Goal: Task Accomplishment & Management: Use online tool/utility

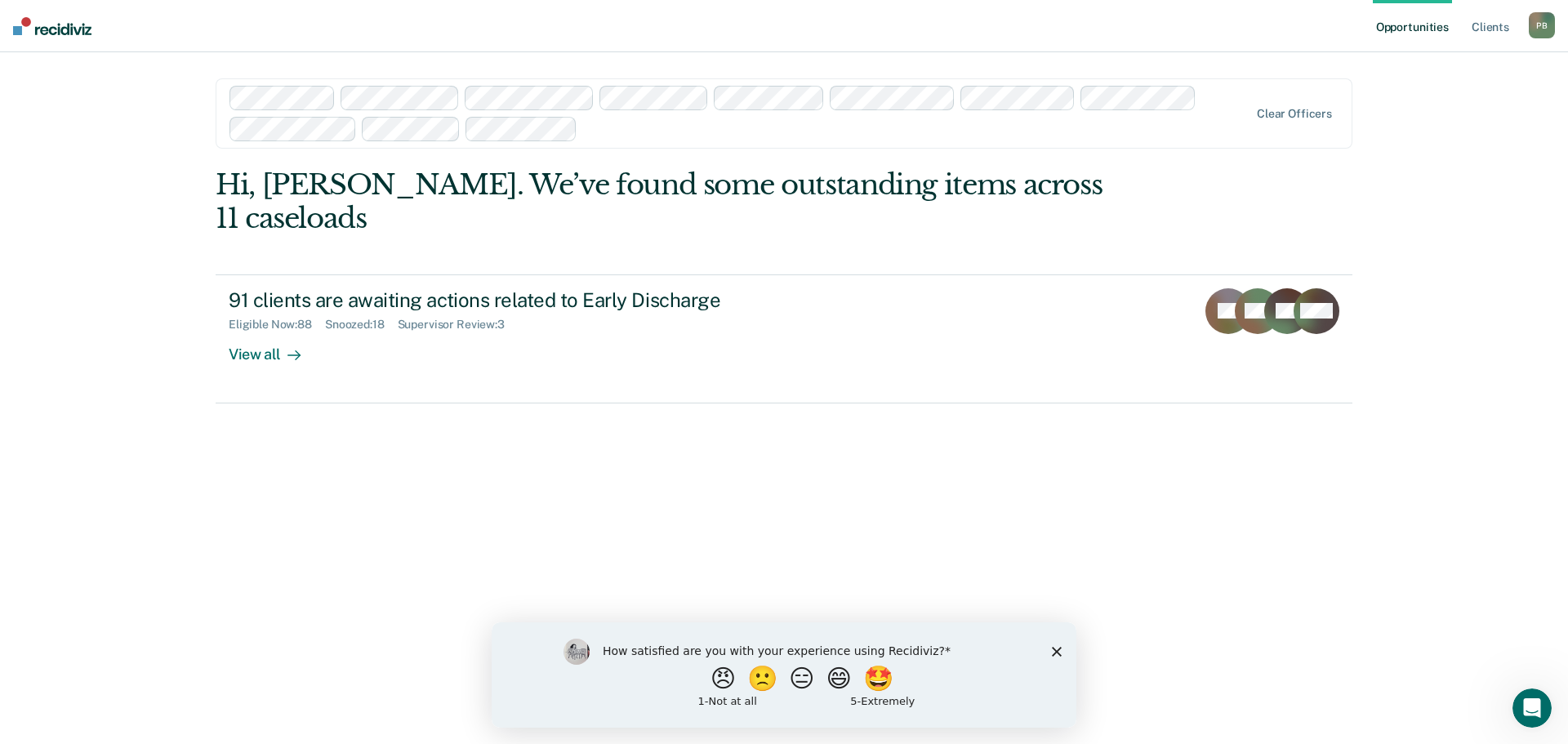
click at [1068, 650] on div "How satisfied are you with your experience using Recidiviz? 😠 🙁 😑 😄 🤩 1 - Not a…" at bounding box center [784, 673] width 585 height 105
click at [1062, 649] on div "How satisfied are you with your experience using Recidiviz? 😠 🙁 😑 😄 🤩 1 - Not a…" at bounding box center [784, 673] width 585 height 105
click at [1056, 647] on icon "Close survey" at bounding box center [1057, 651] width 10 height 10
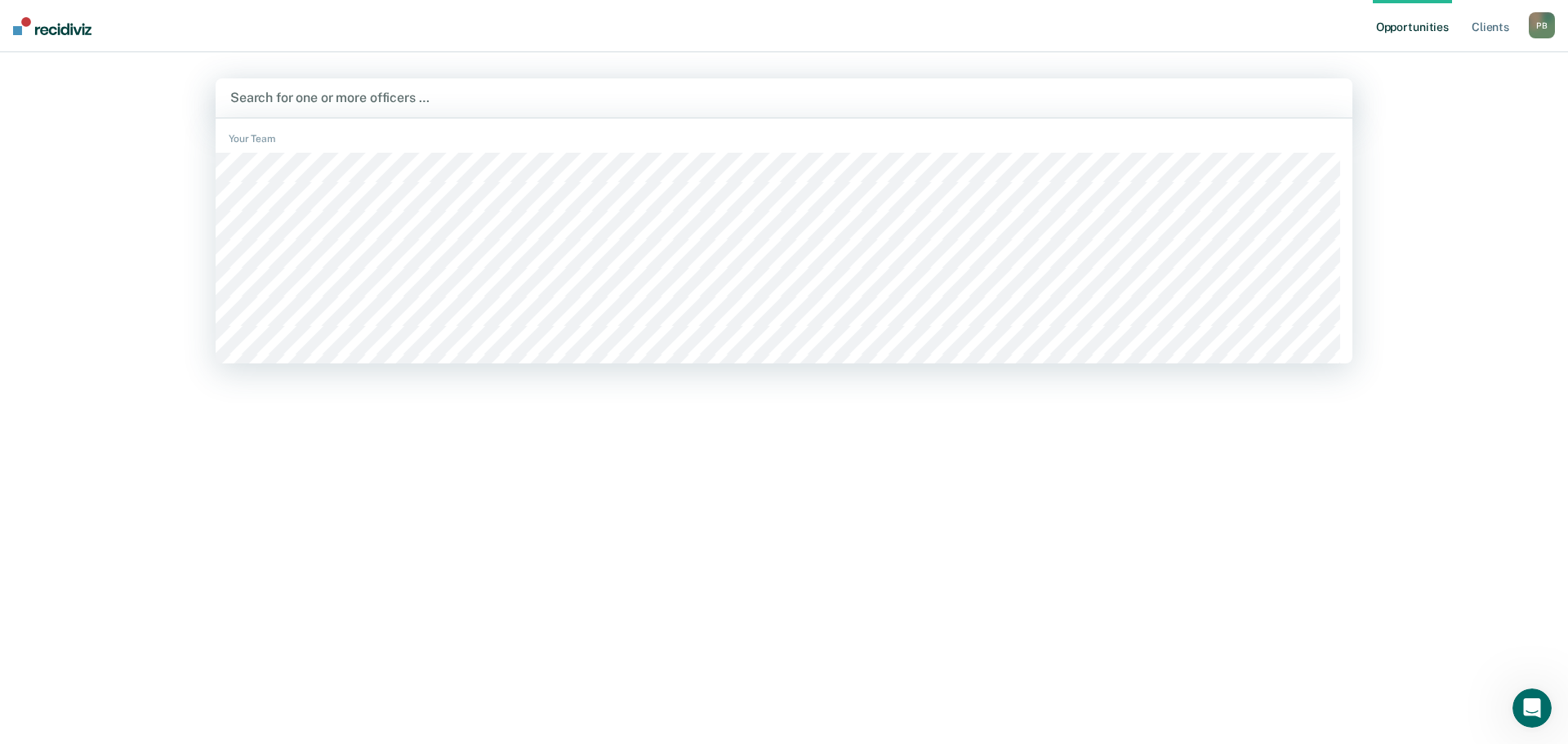
click at [530, 93] on div at bounding box center [784, 97] width 1108 height 18
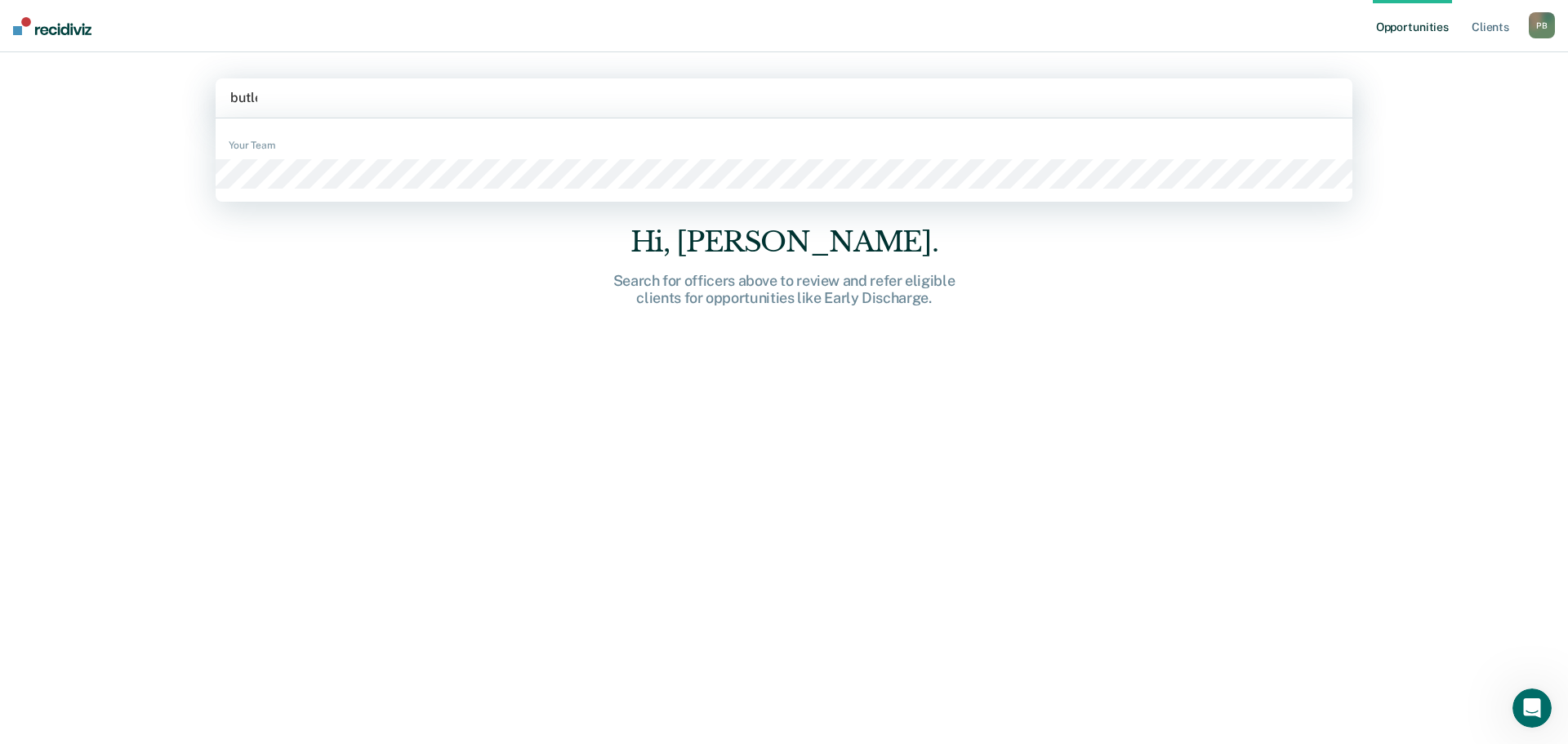
type input "[PERSON_NAME]"
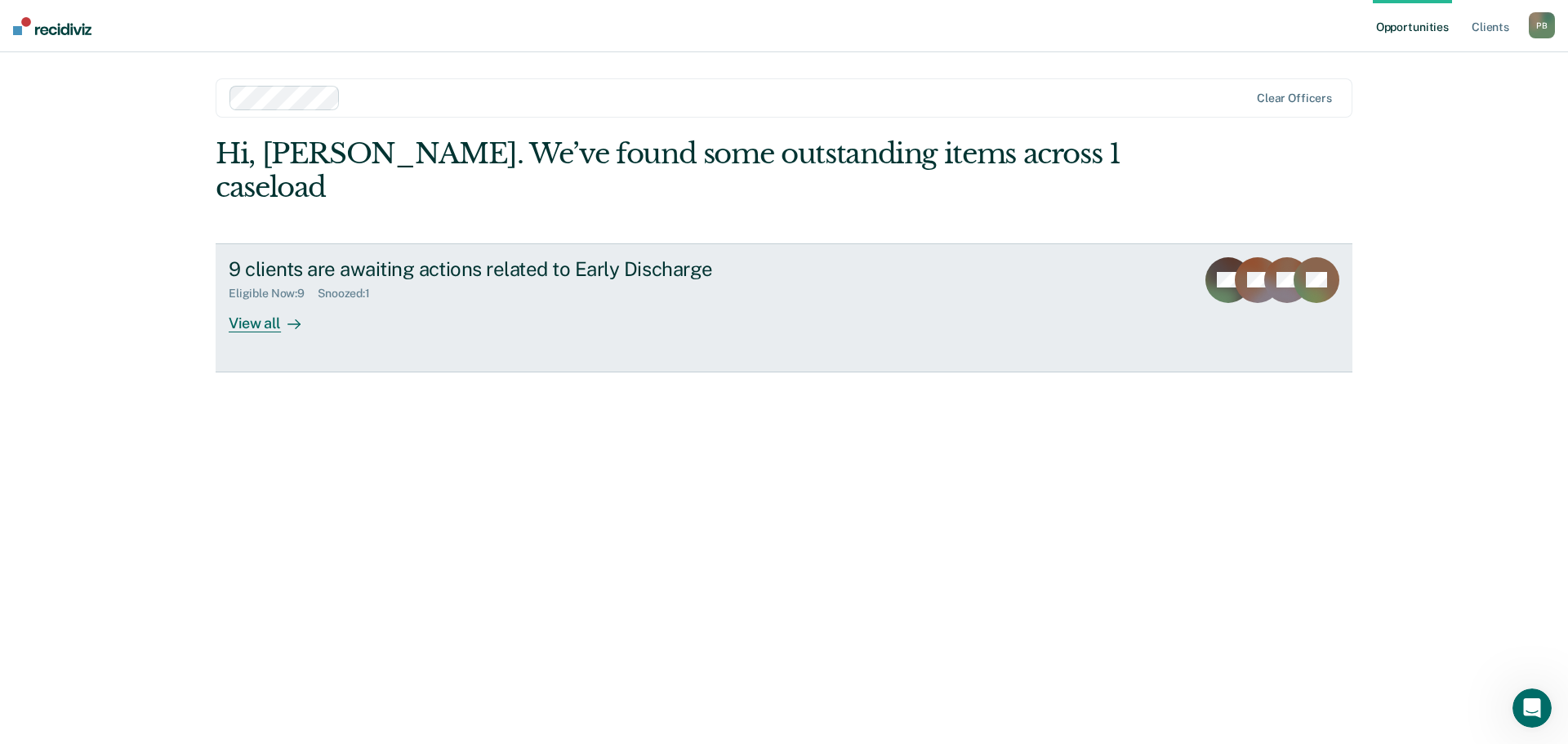
click at [260, 301] on div "View all" at bounding box center [274, 317] width 92 height 32
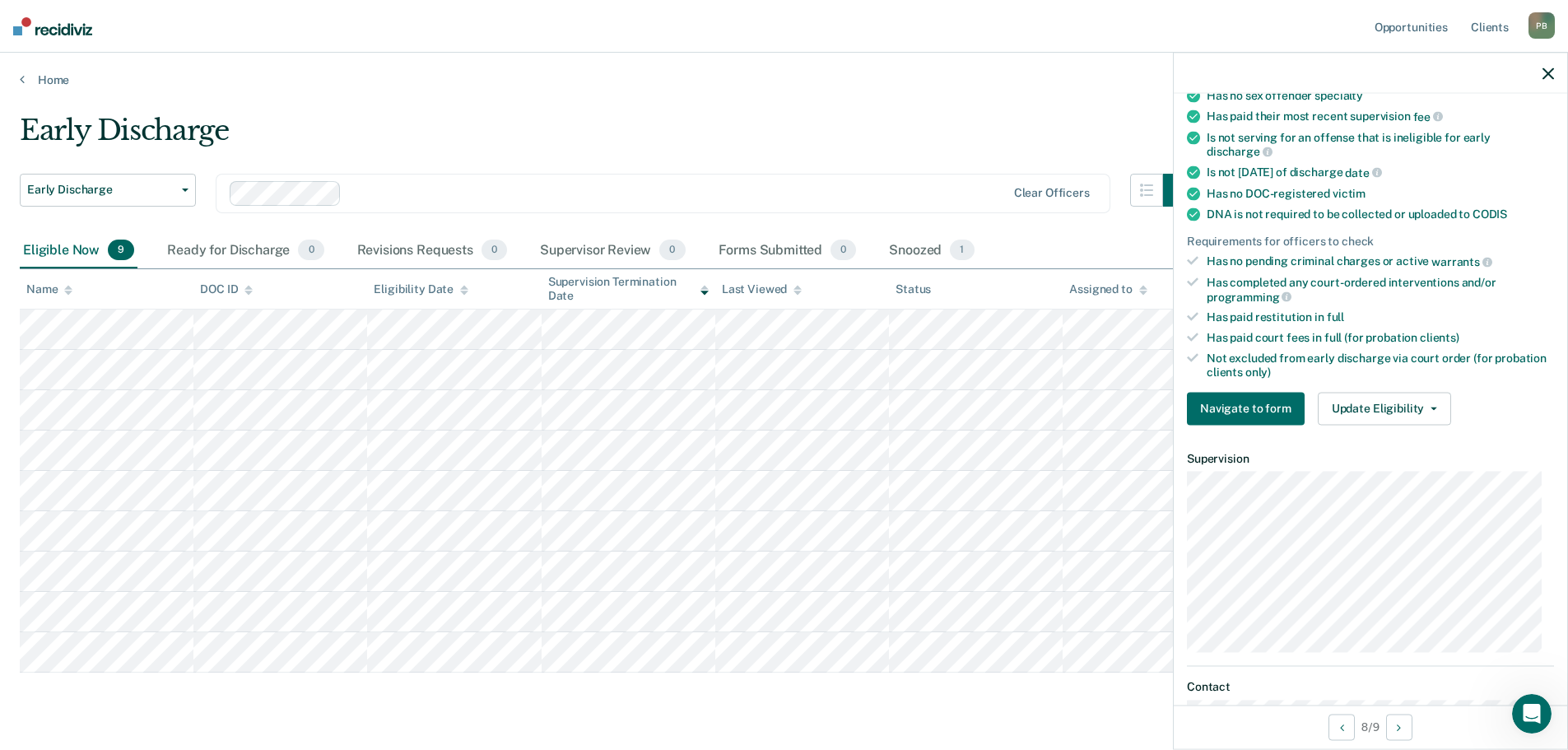
scroll to position [329, 0]
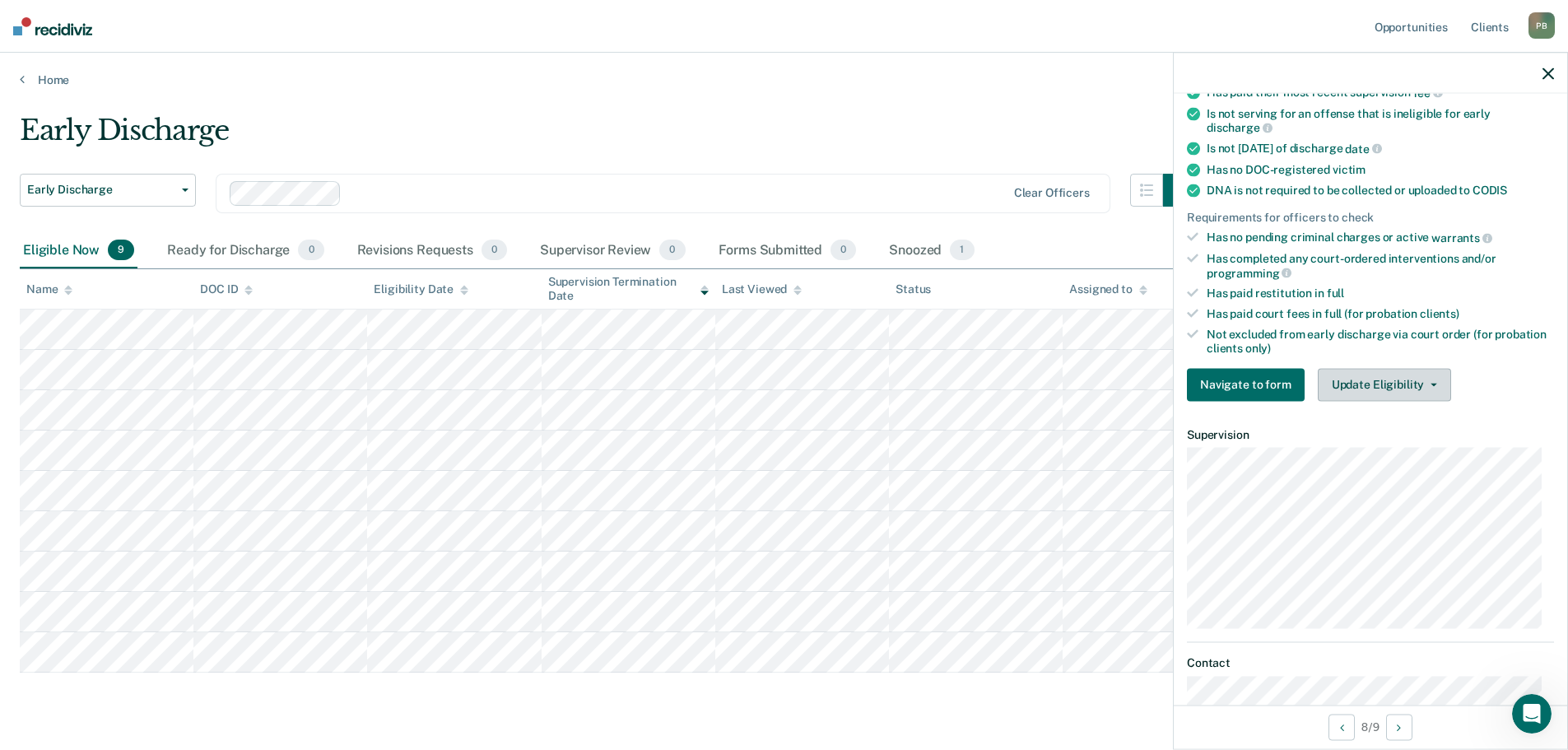
click at [1423, 379] on button "Update Eligibility" at bounding box center [1384, 384] width 134 height 33
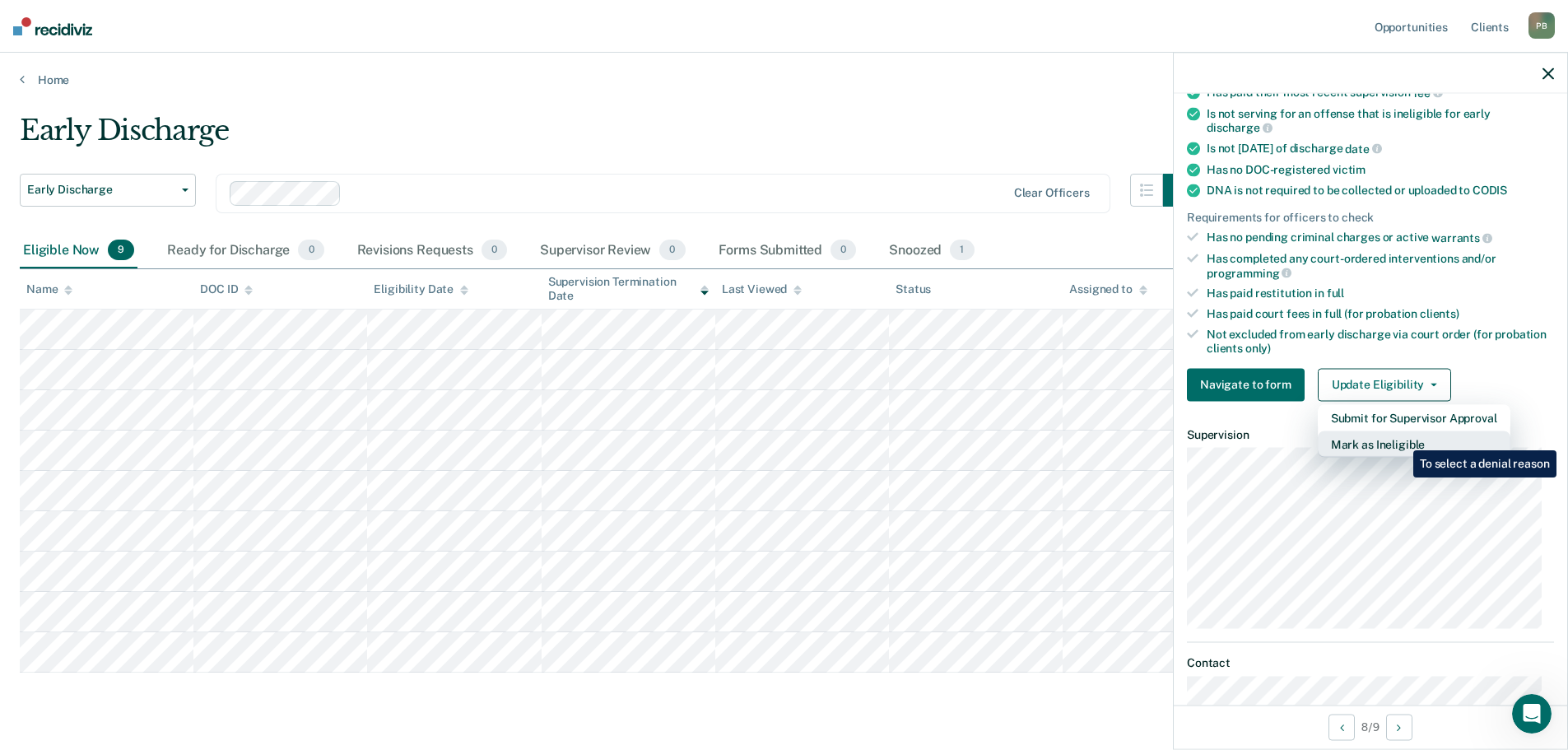
click at [1400, 438] on button "Mark as Ineligible" at bounding box center [1414, 444] width 193 height 26
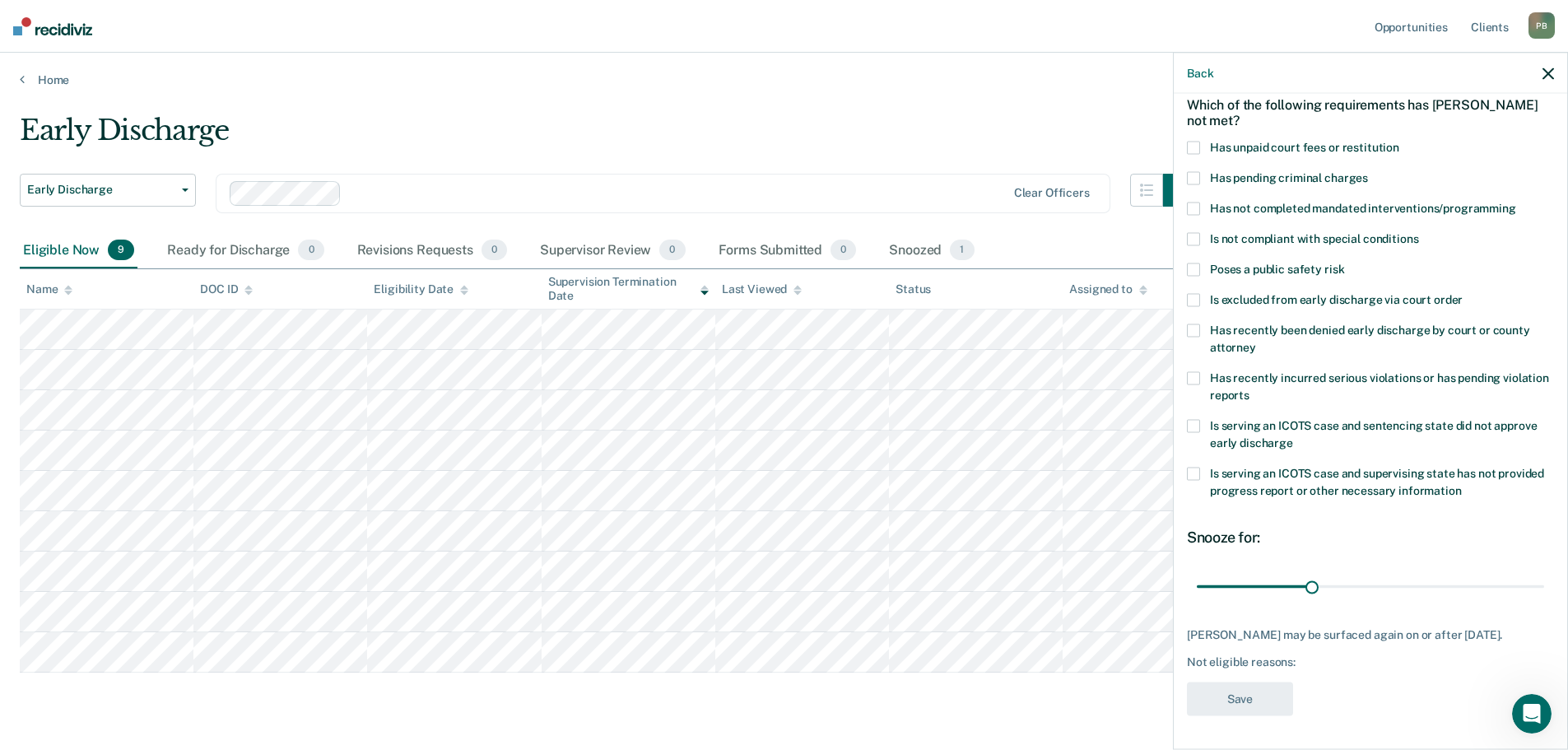
scroll to position [75, 0]
drag, startPoint x: 1312, startPoint y: 587, endPoint x: 1553, endPoint y: 591, distance: 241.0
type input "90"
click at [1543, 591] on input "range" at bounding box center [1370, 589] width 347 height 29
click at [1191, 241] on span at bounding box center [1193, 242] width 14 height 14
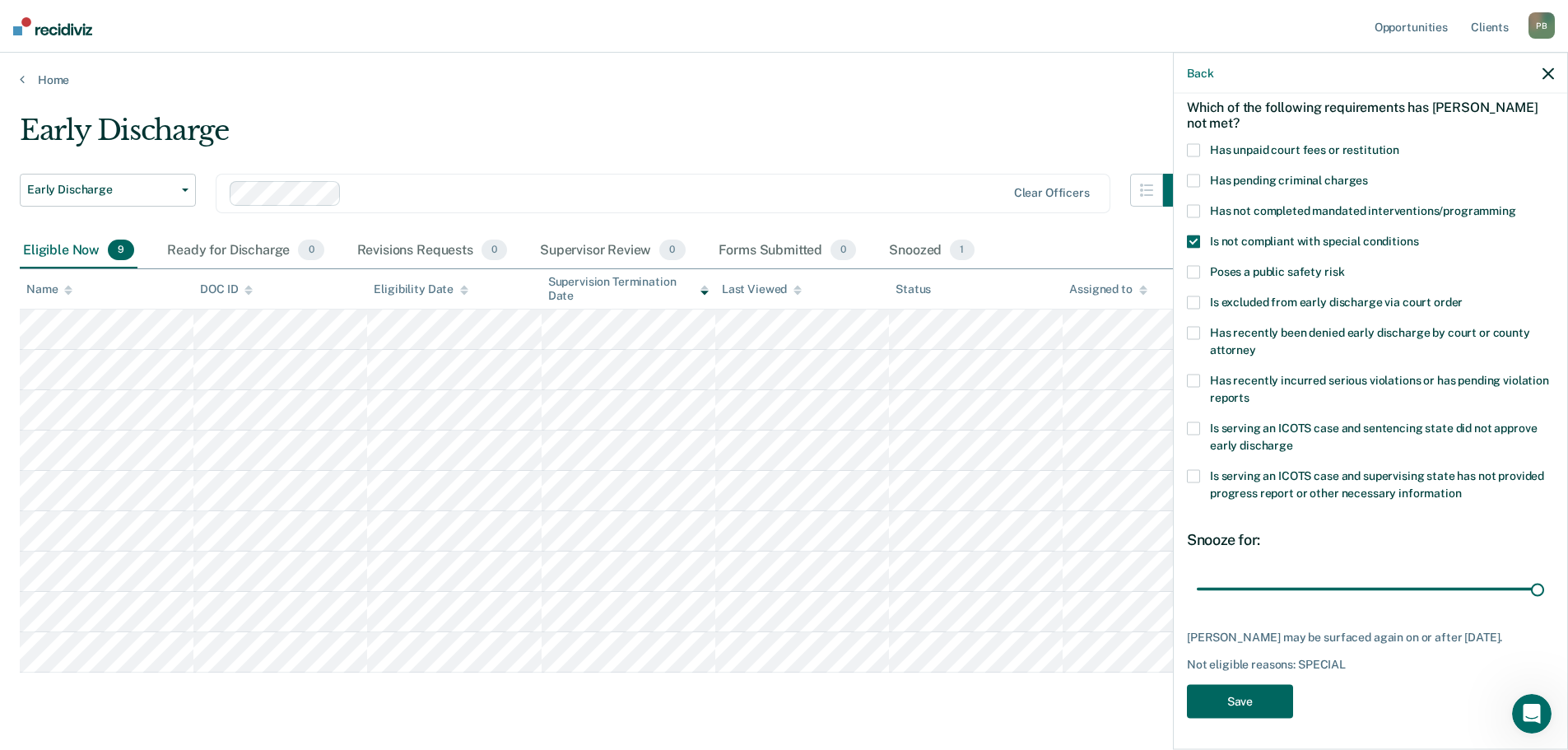
click at [1244, 698] on button "Save" at bounding box center [1239, 702] width 106 height 34
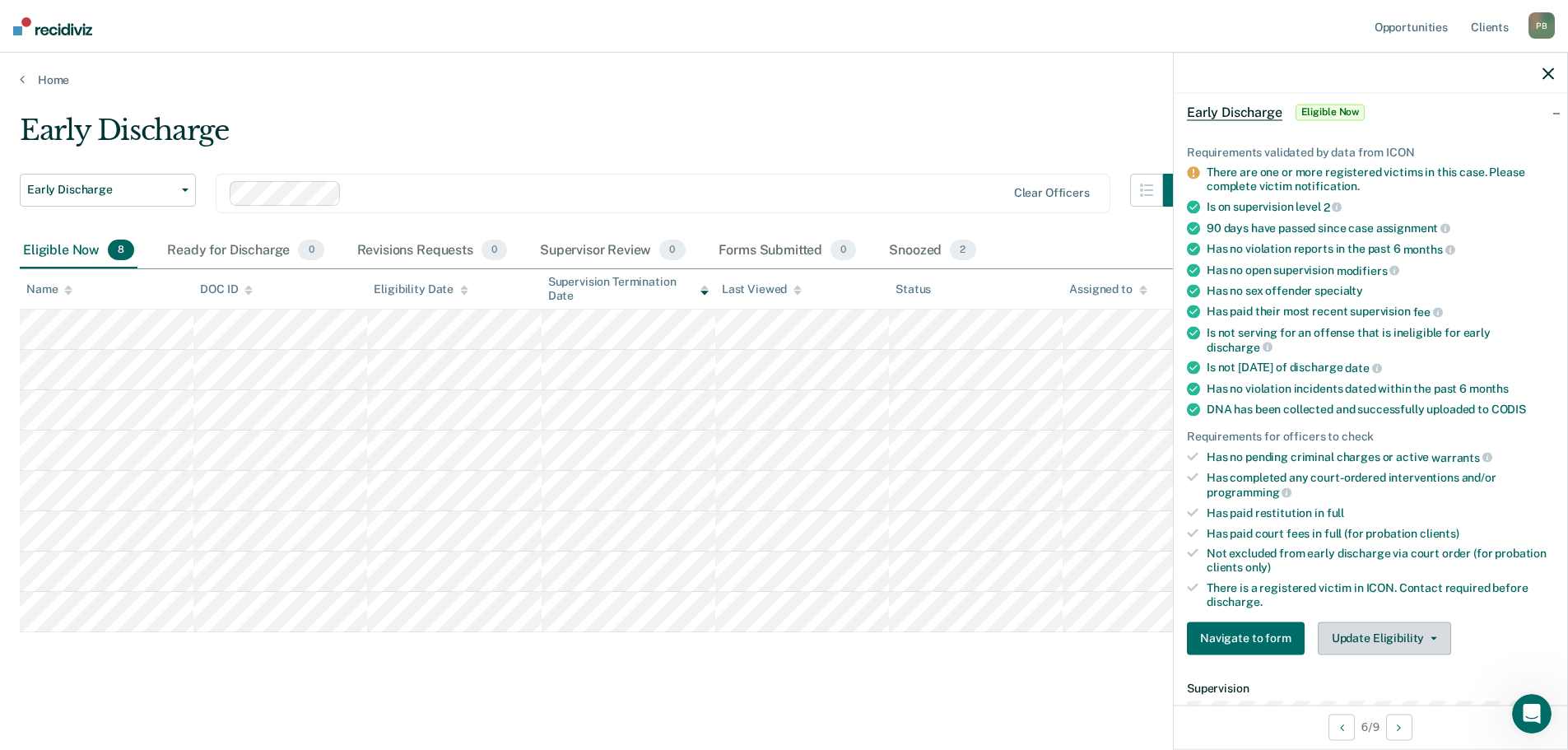
click at [1374, 627] on button "Update Eligibility" at bounding box center [1384, 637] width 134 height 33
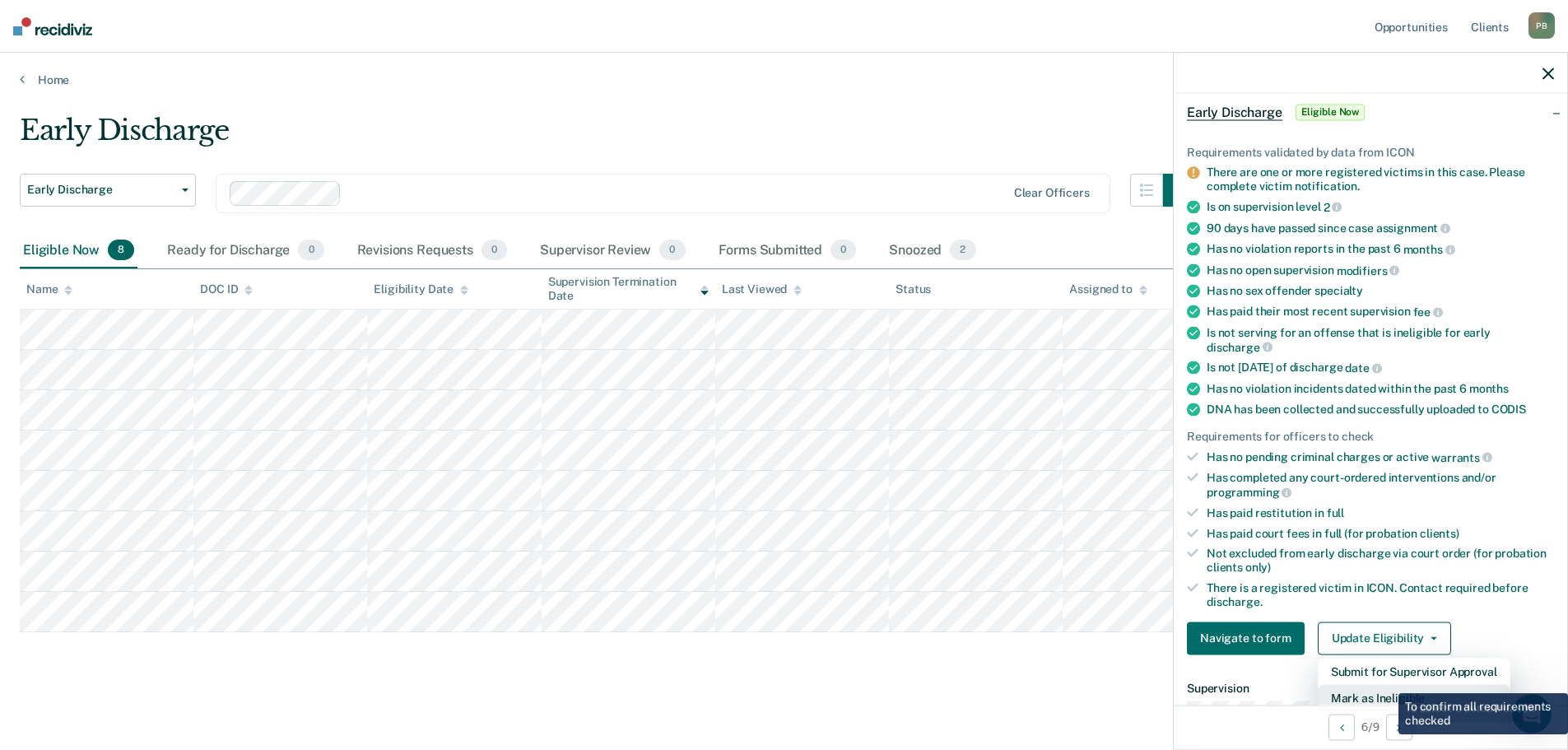
scroll to position [80, 0]
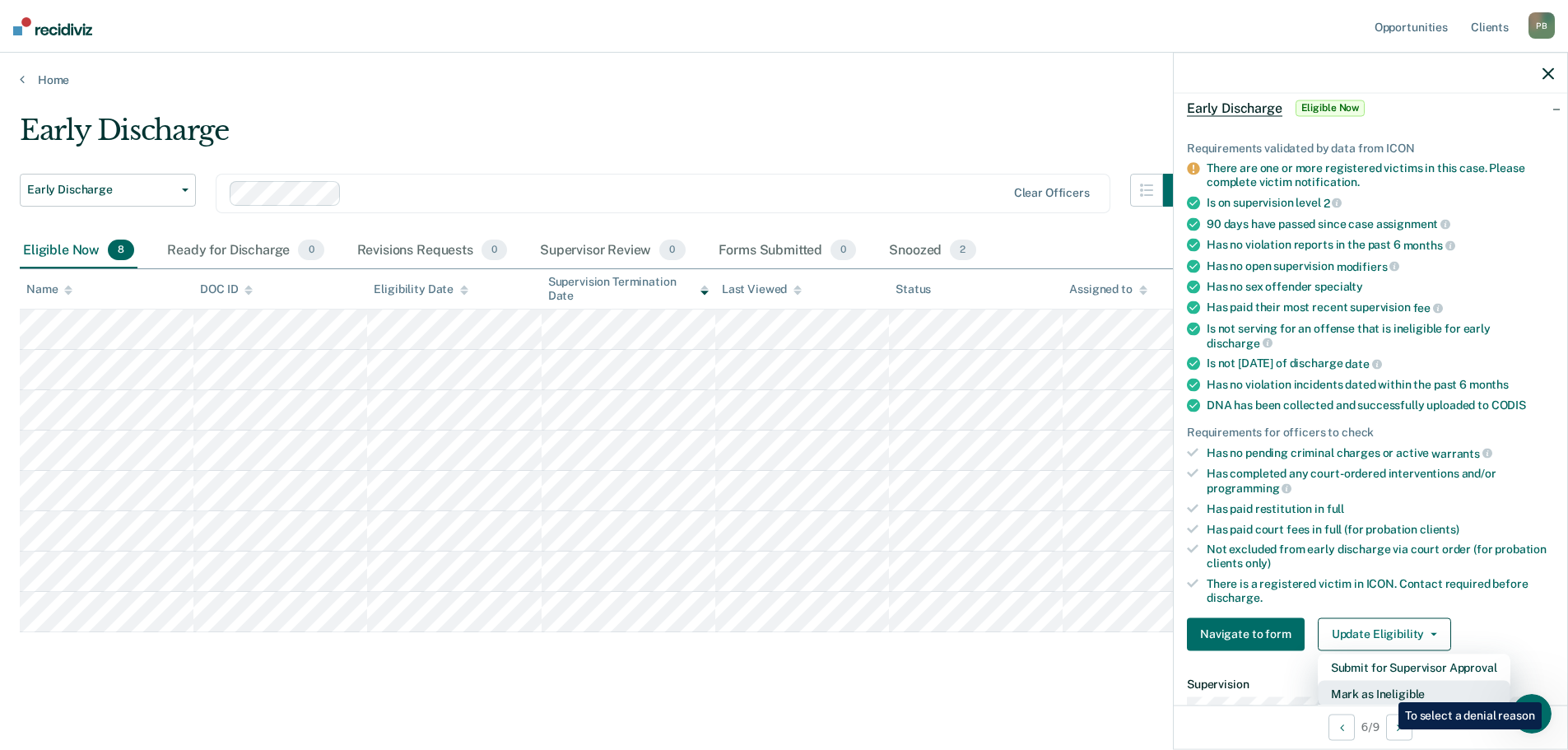
click at [1386, 690] on button "Mark as Ineligible" at bounding box center [1414, 692] width 193 height 26
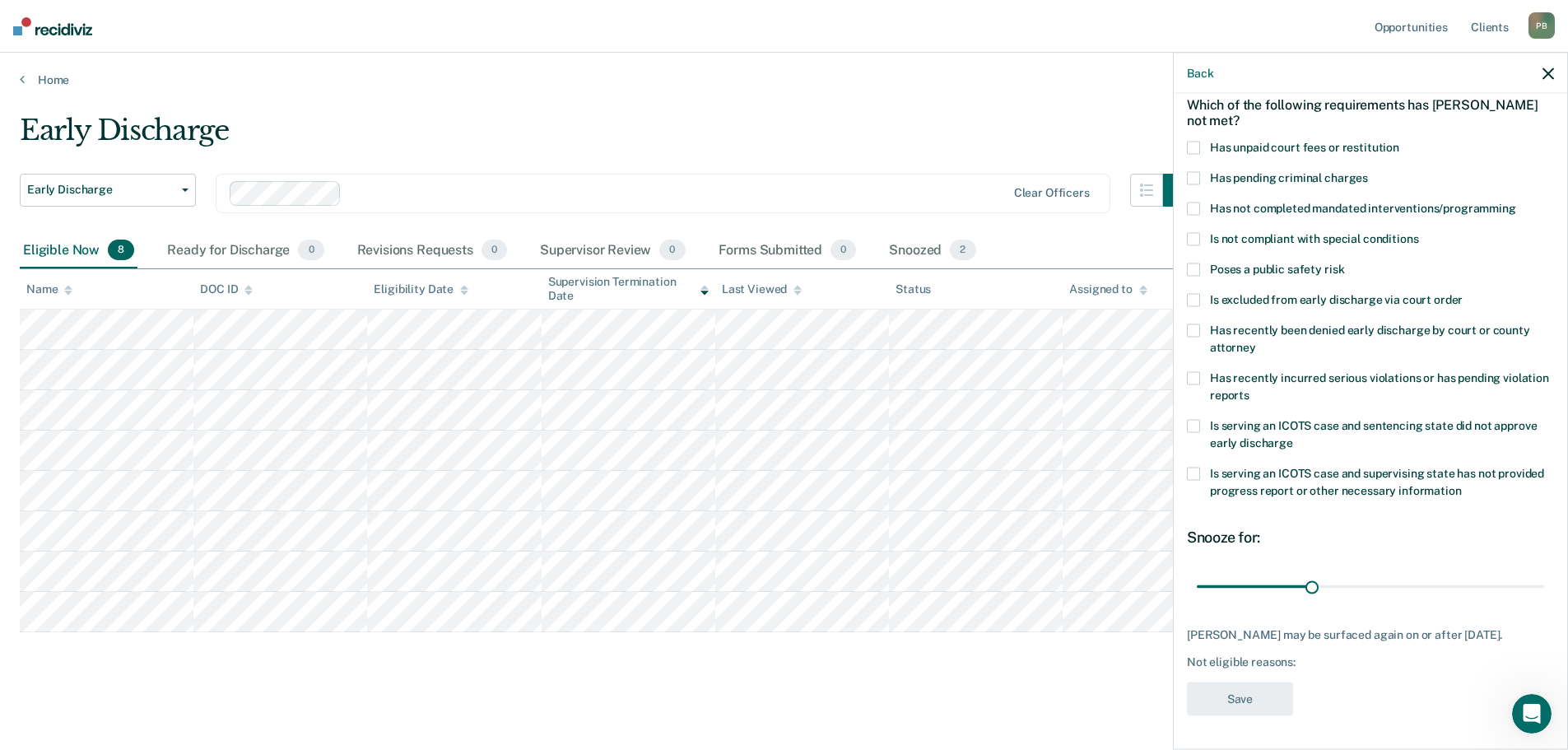
click at [1195, 327] on span at bounding box center [1193, 331] width 14 height 14
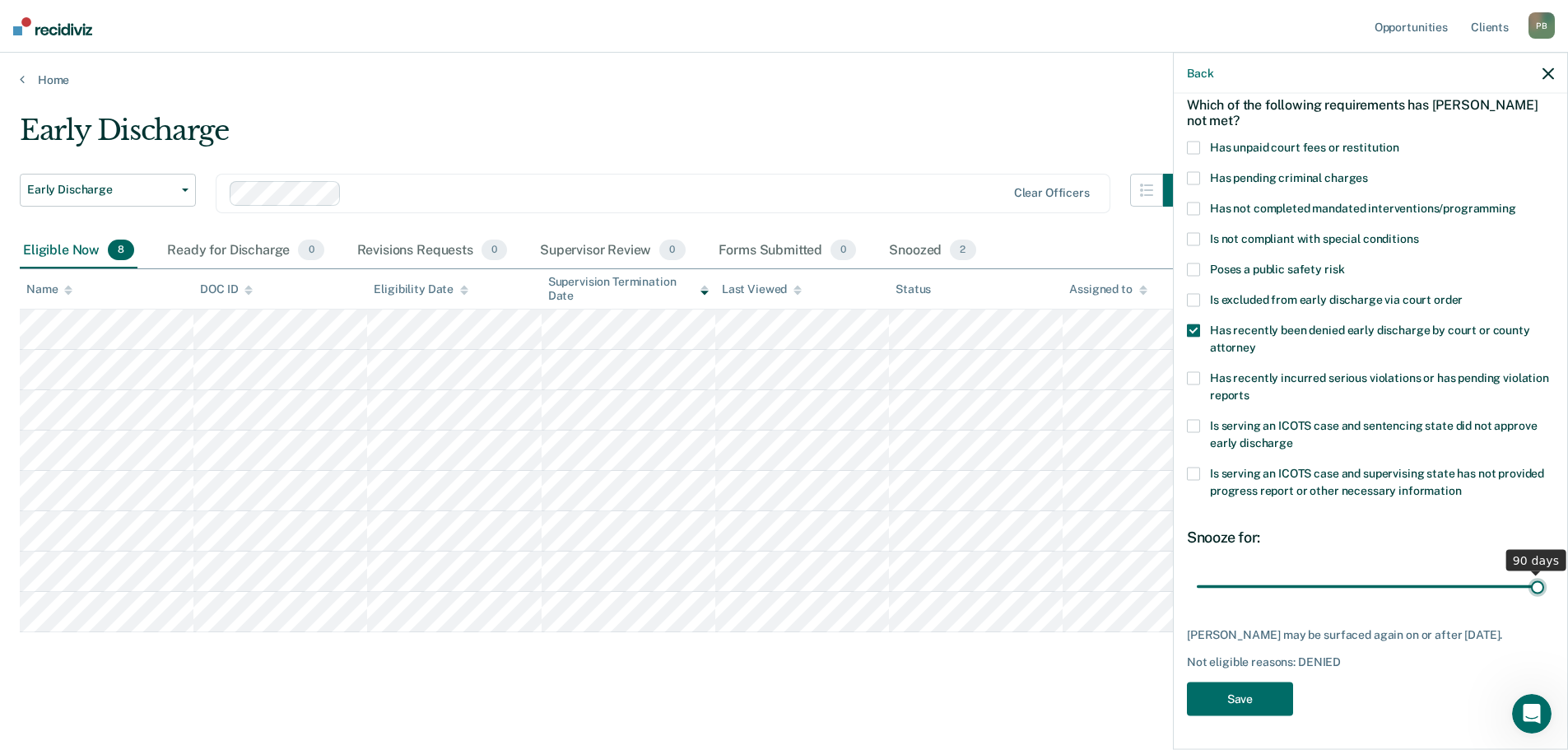
drag, startPoint x: 1311, startPoint y: 582, endPoint x: 1539, endPoint y: 581, distance: 228.0
type input "90"
click at [1539, 581] on input "range" at bounding box center [1370, 587] width 347 height 29
click at [1257, 702] on button "Save" at bounding box center [1239, 699] width 106 height 34
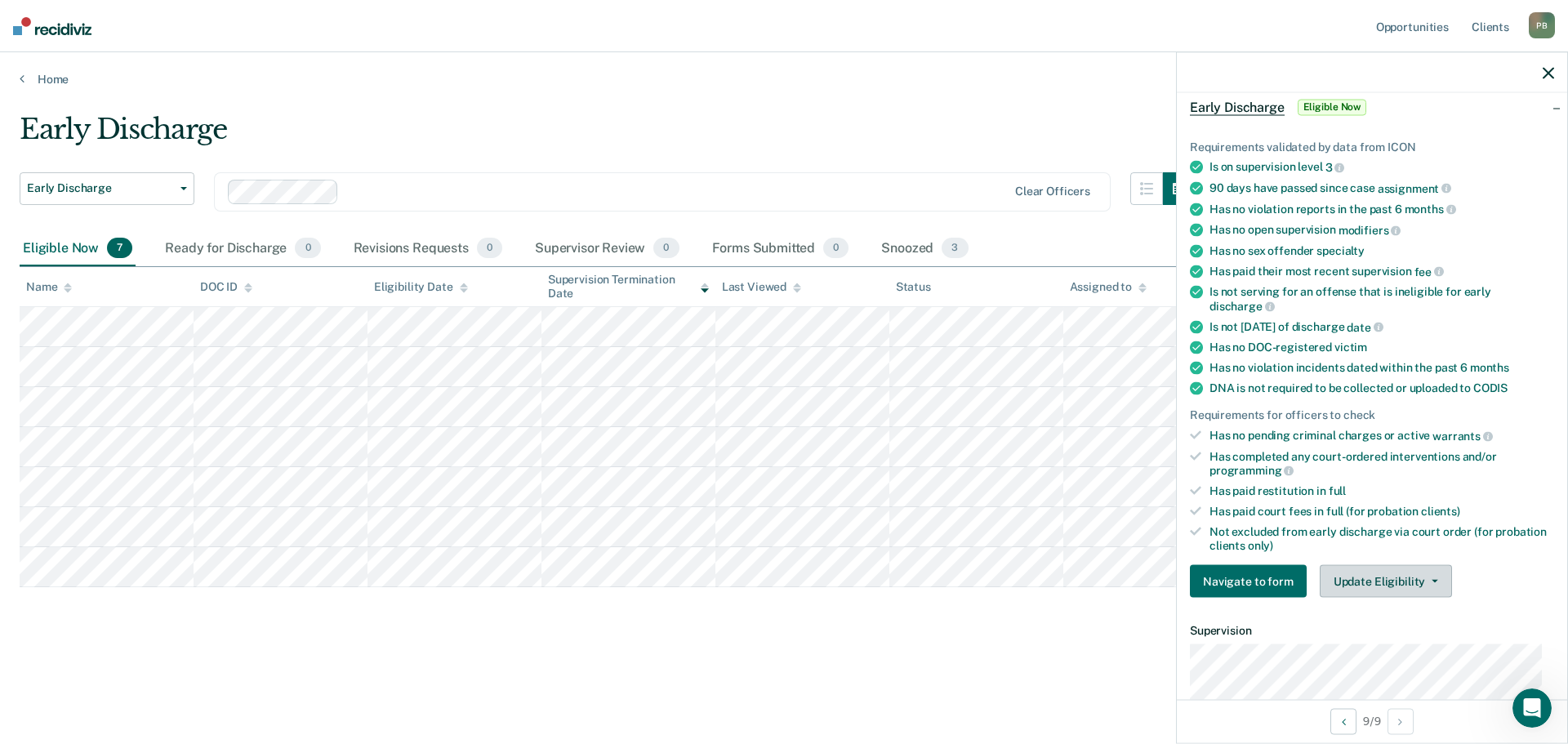
click at [1384, 574] on button "Update Eligibility" at bounding box center [1387, 581] width 133 height 33
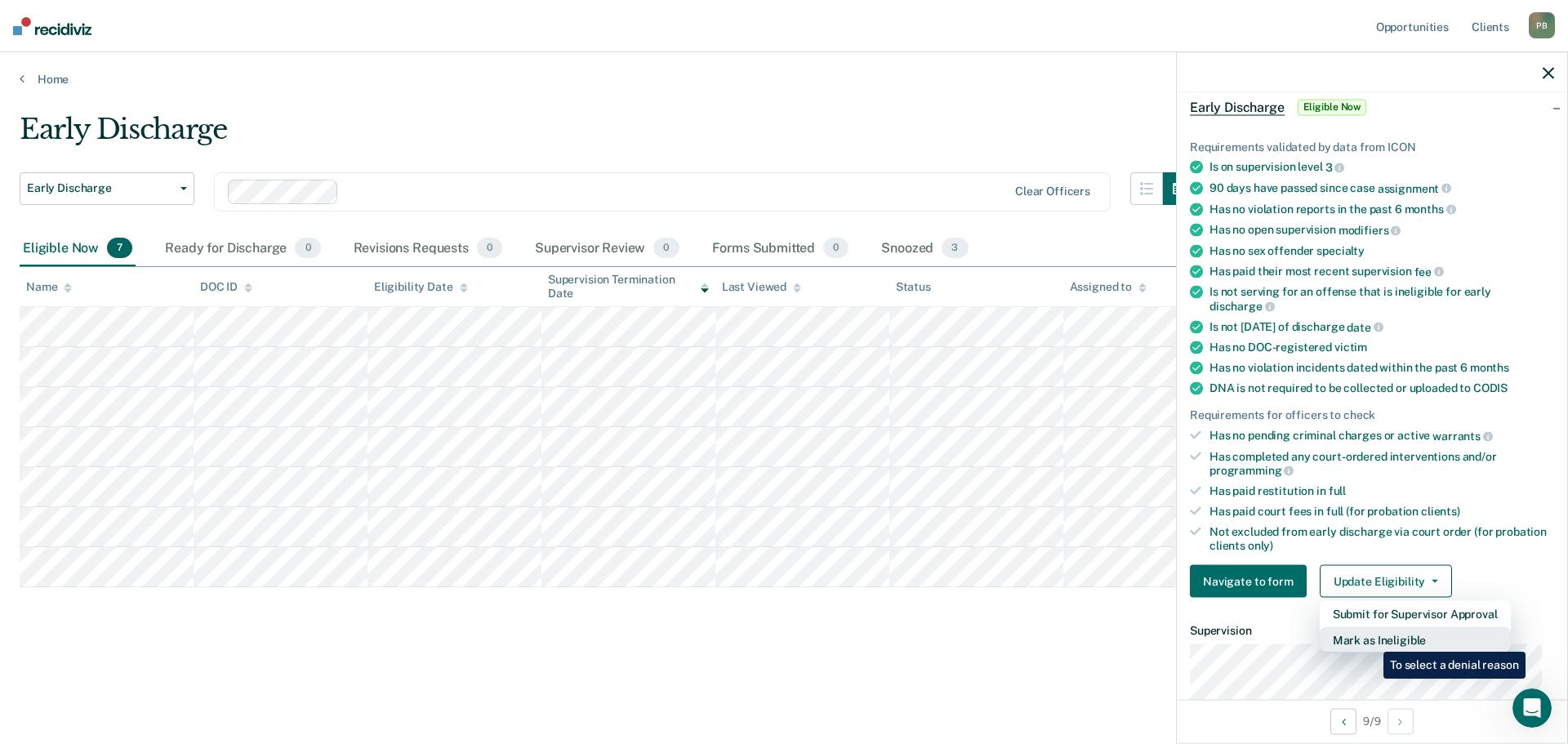
click at [1371, 639] on button "Mark as Ineligible" at bounding box center [1416, 640] width 191 height 26
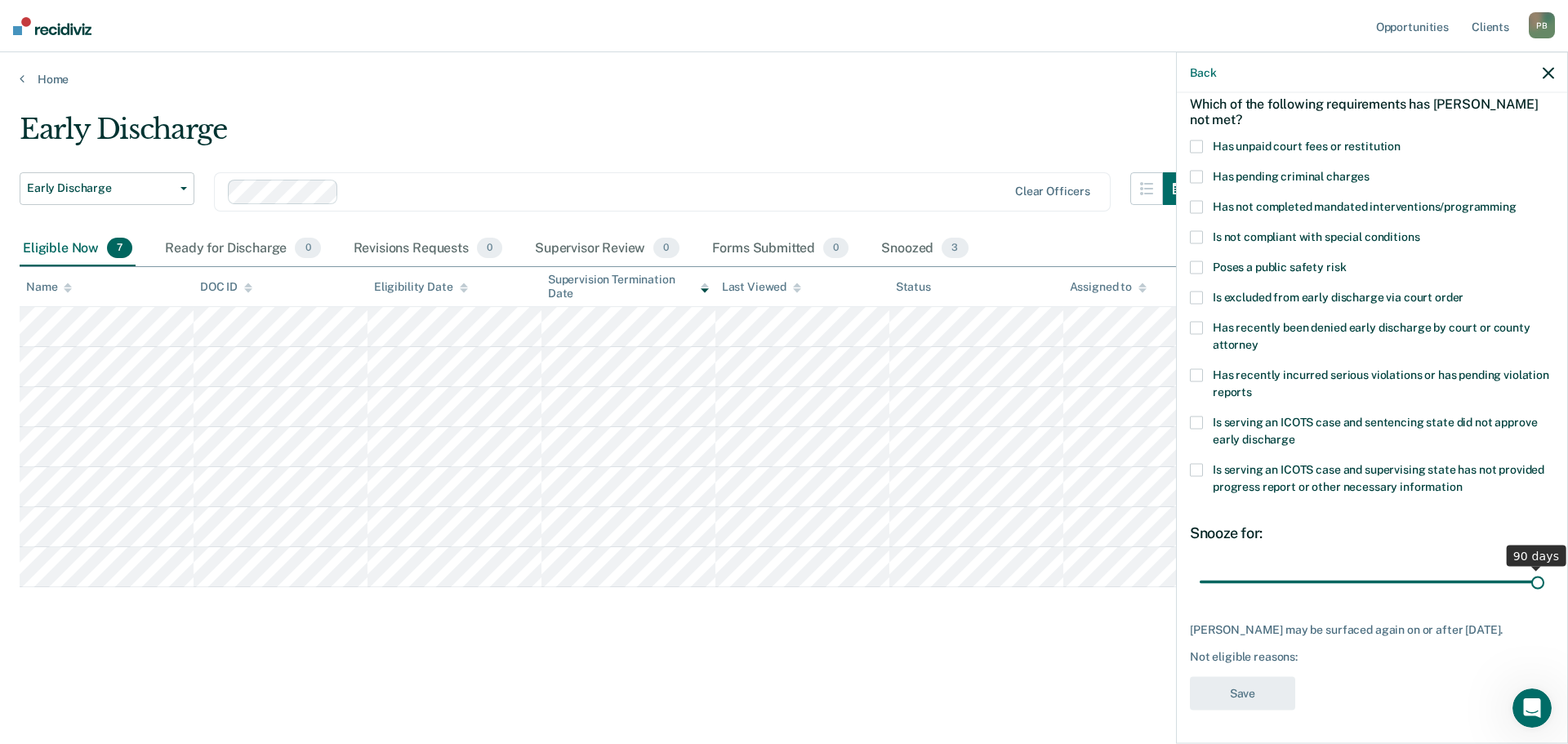
drag, startPoint x: 1313, startPoint y: 583, endPoint x: 1555, endPoint y: 579, distance: 242.0
type input "90"
click at [1544, 579] on input "range" at bounding box center [1372, 582] width 344 height 29
click at [1198, 142] on span at bounding box center [1197, 147] width 13 height 13
click at [1235, 710] on button "Save" at bounding box center [1242, 694] width 105 height 34
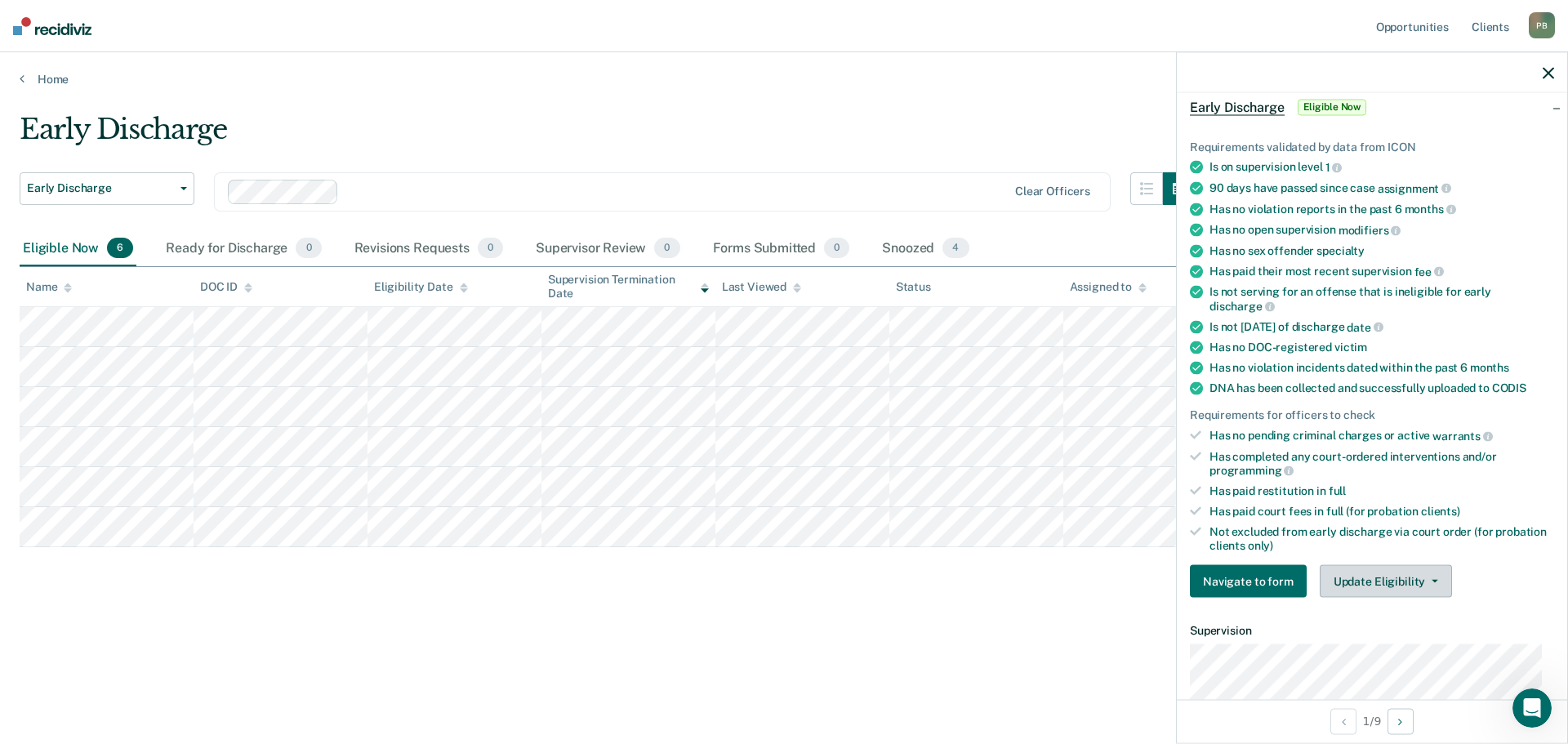
click at [1380, 574] on button "Update Eligibility" at bounding box center [1387, 581] width 133 height 33
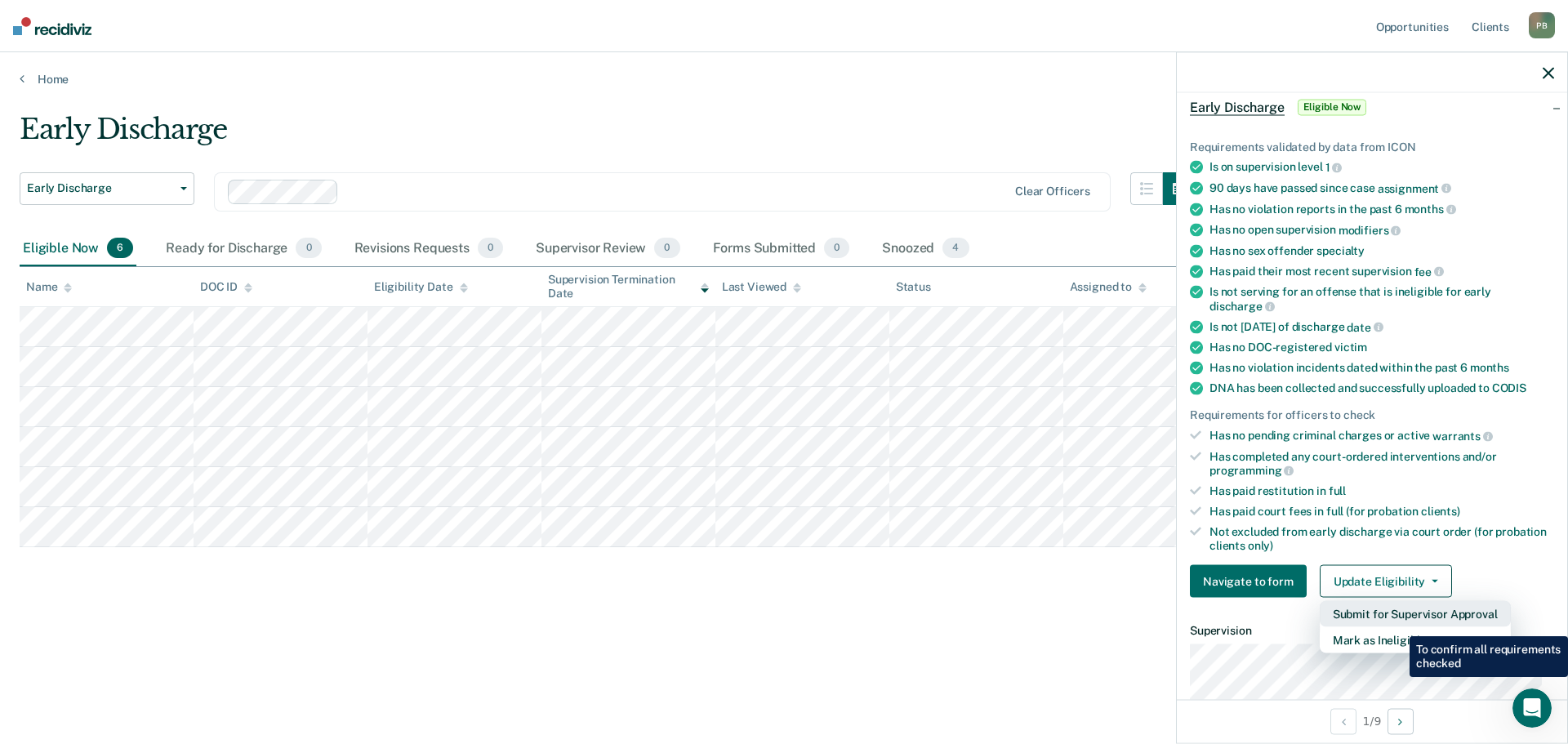
click at [1398, 624] on button "Submit for Supervisor Approval" at bounding box center [1416, 614] width 191 height 26
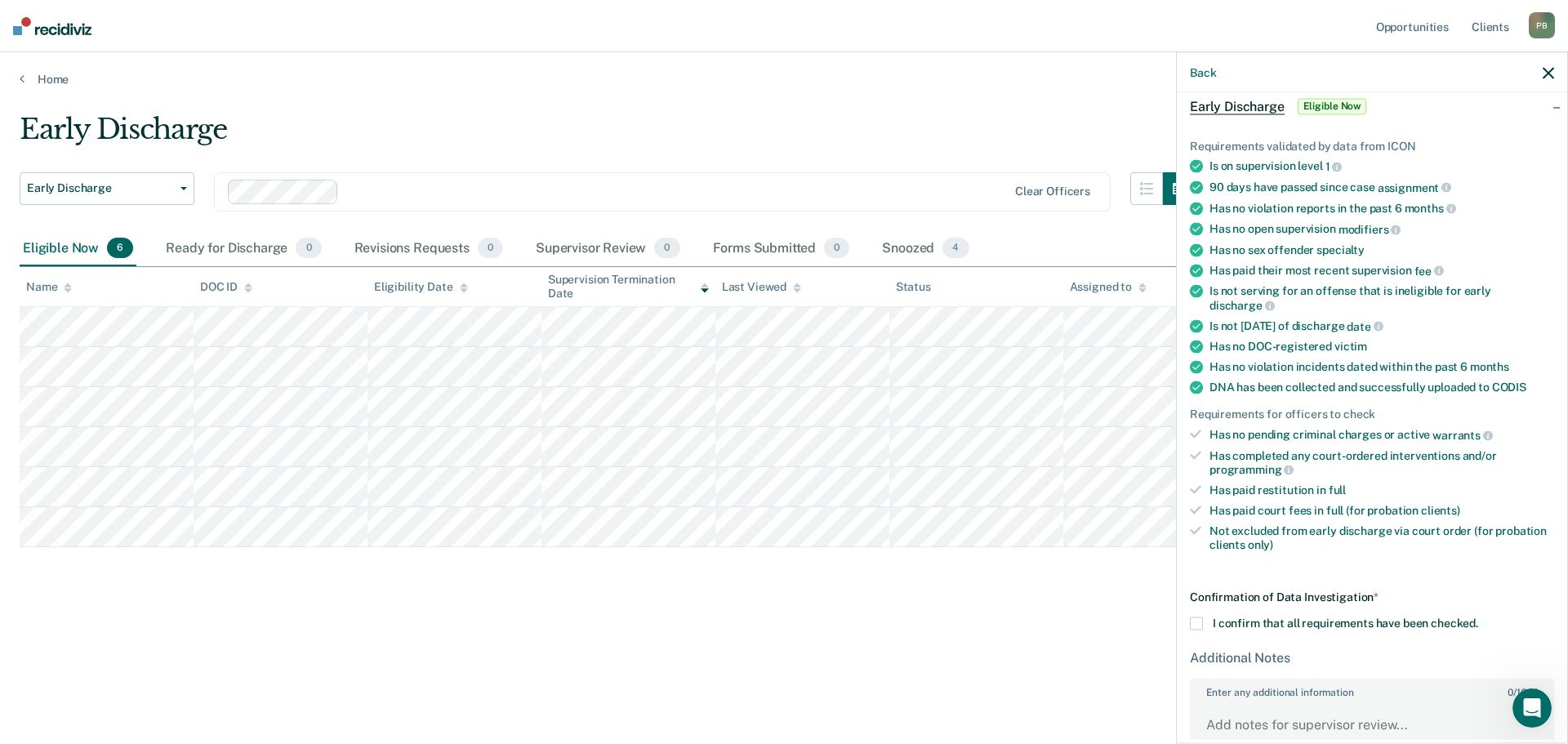
scroll to position [0, 0]
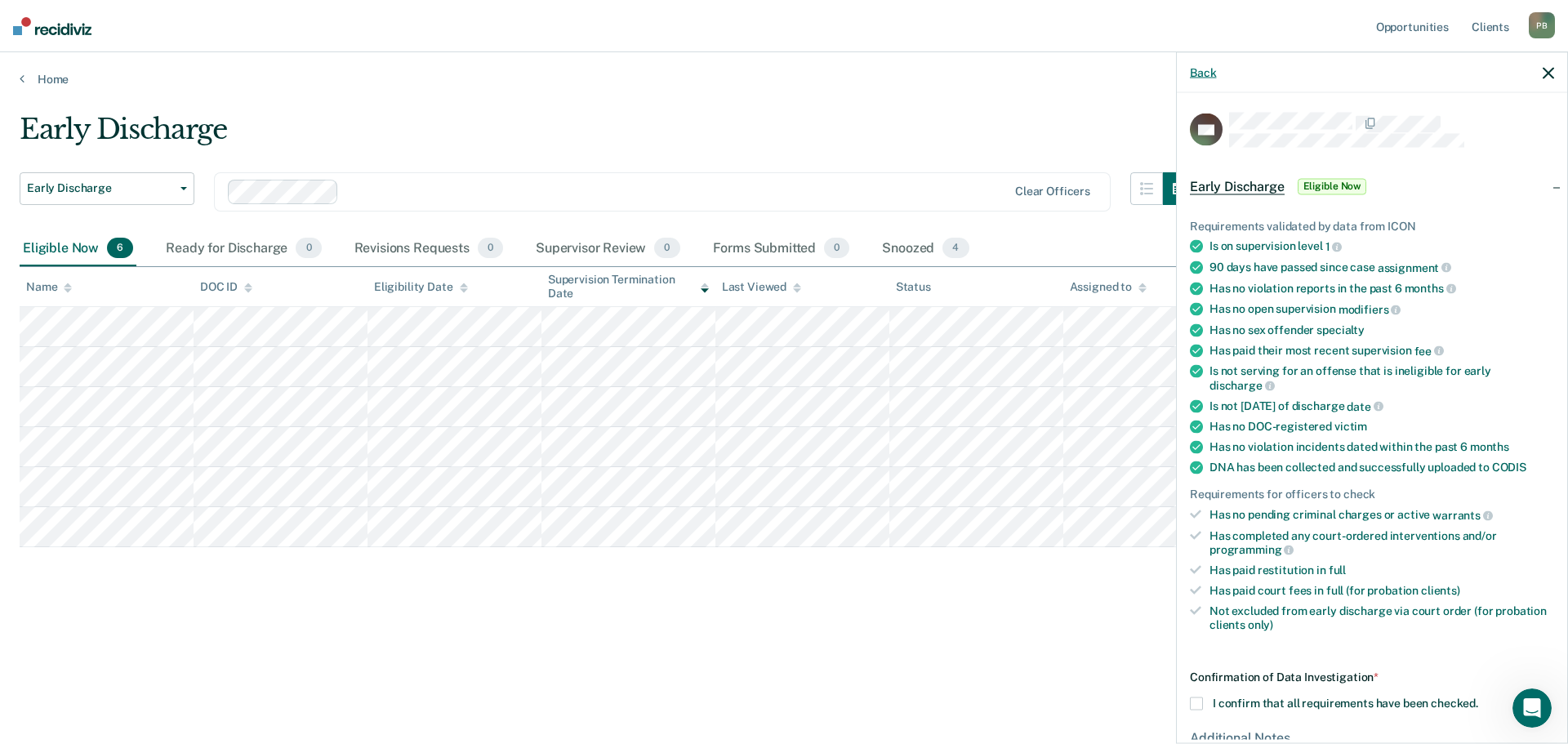
click at [1204, 67] on button "Back" at bounding box center [1203, 72] width 26 height 14
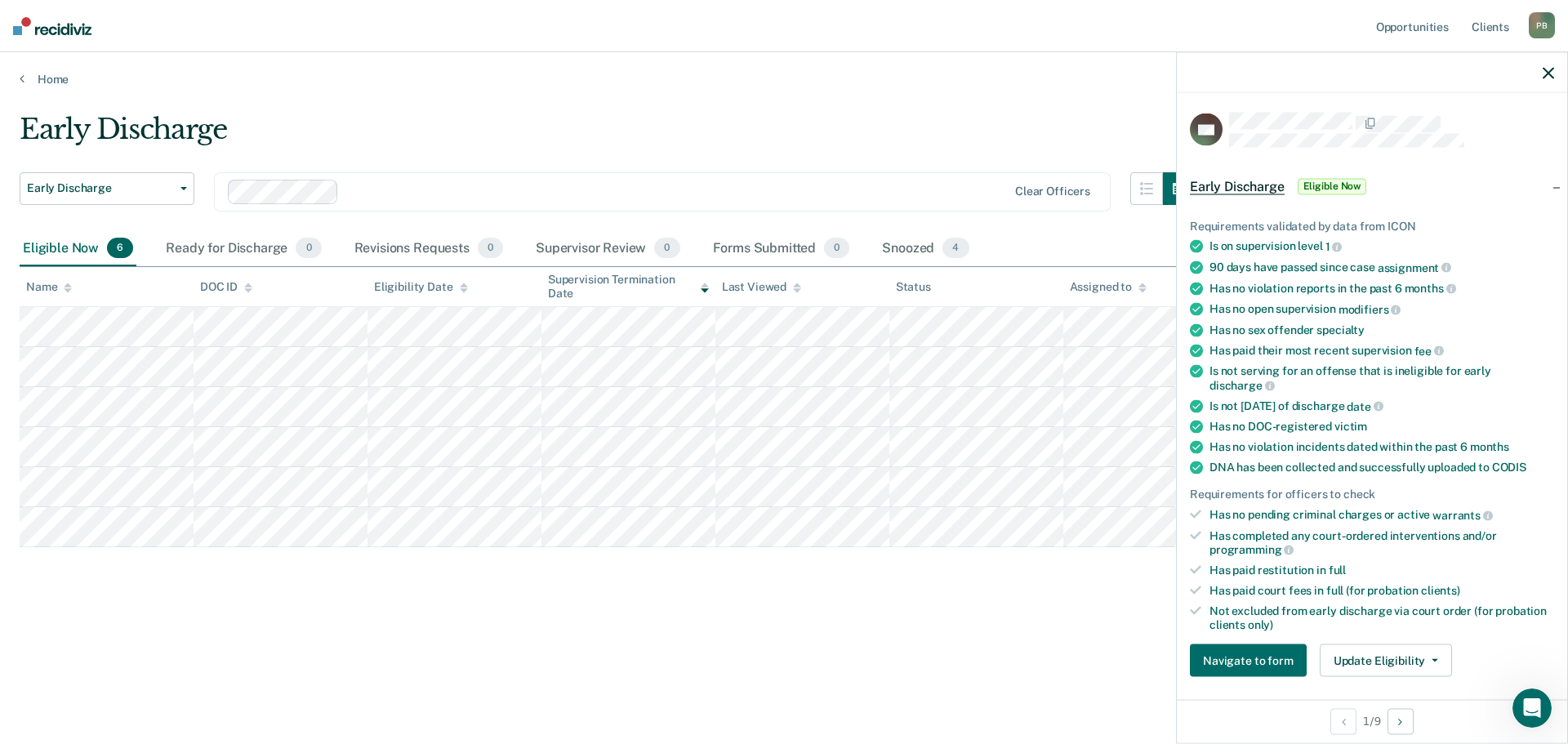
click at [1238, 183] on span "Early Discharge" at bounding box center [1237, 186] width 95 height 16
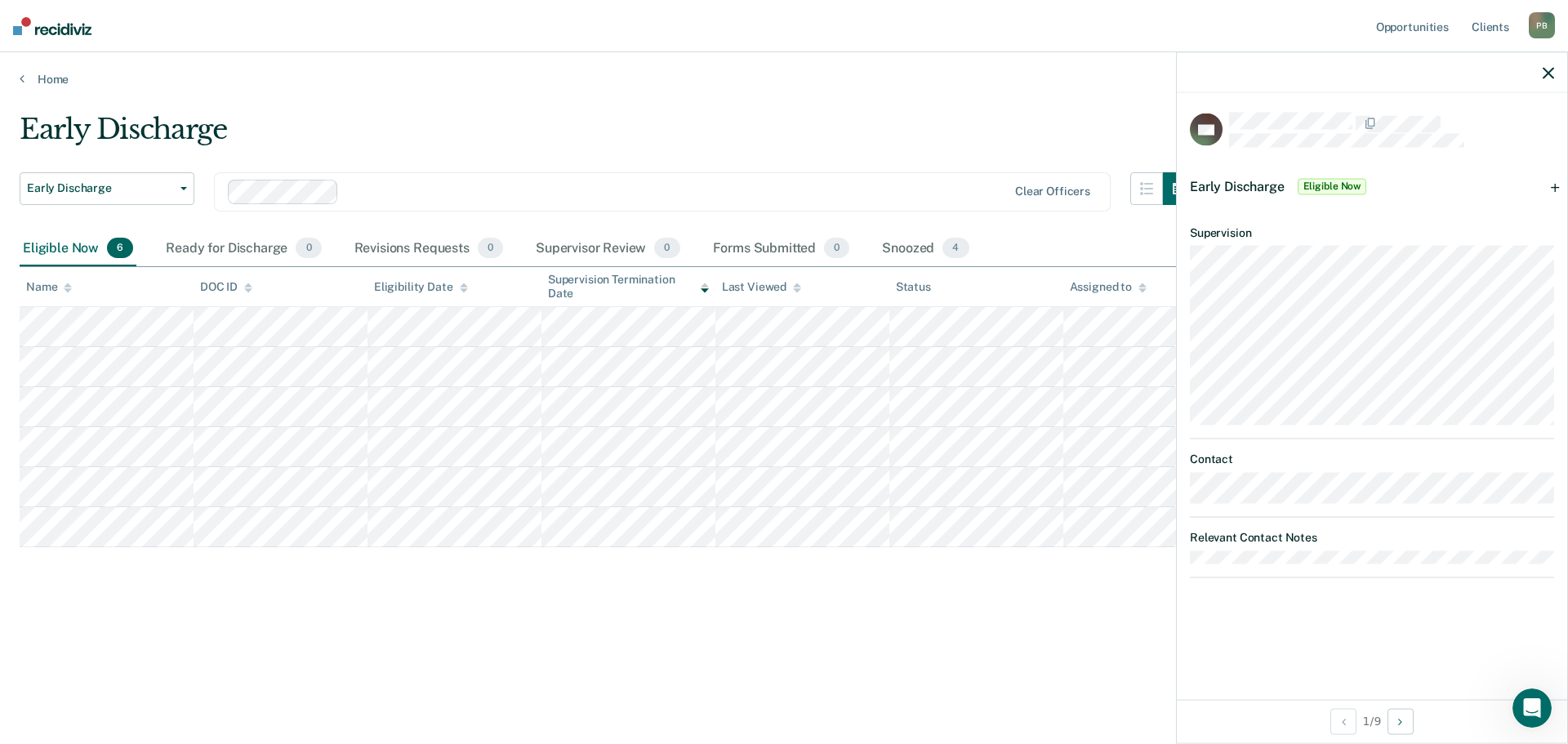
click at [1549, 70] on icon "button" at bounding box center [1549, 73] width 12 height 12
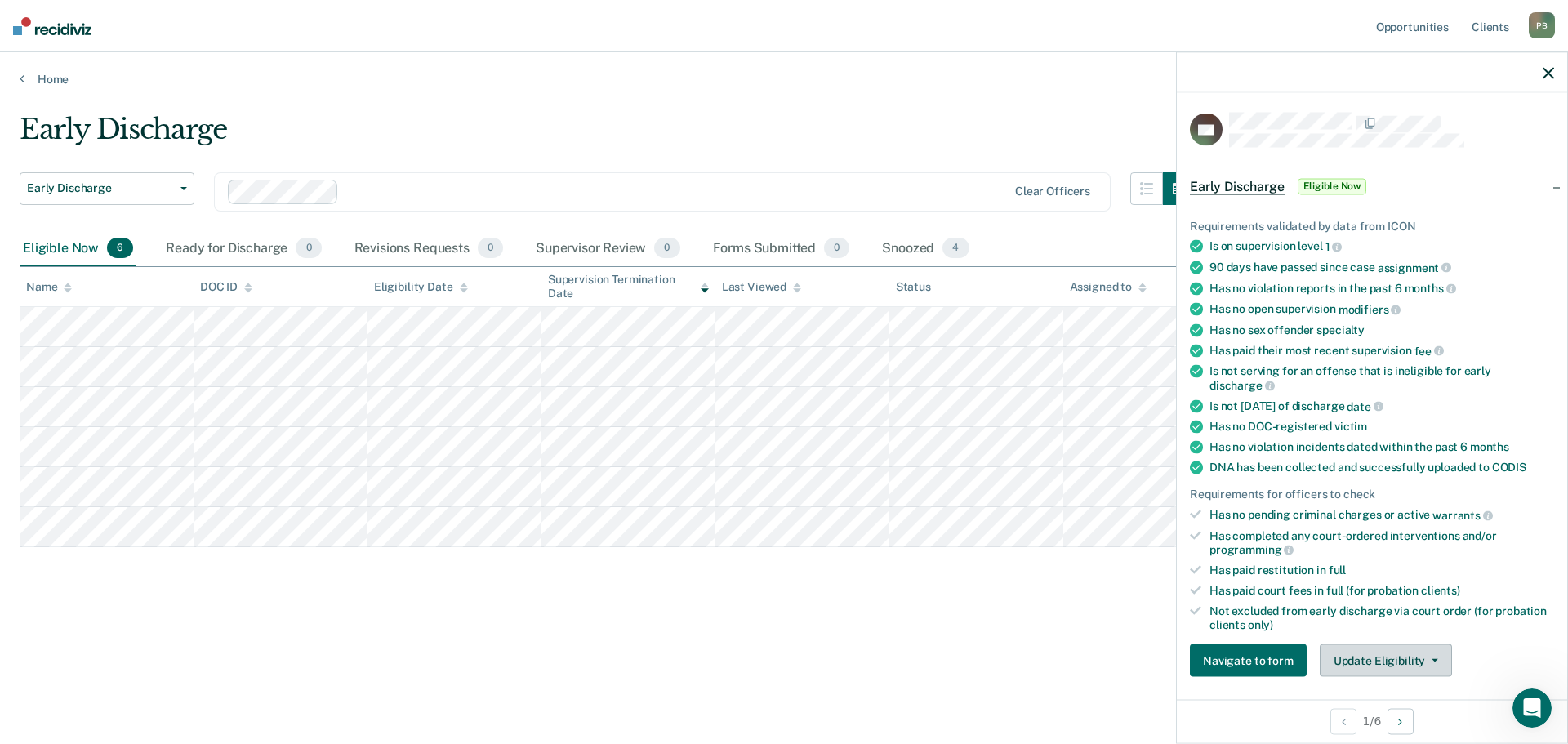
click at [1410, 665] on button "Update Eligibility" at bounding box center [1387, 660] width 133 height 33
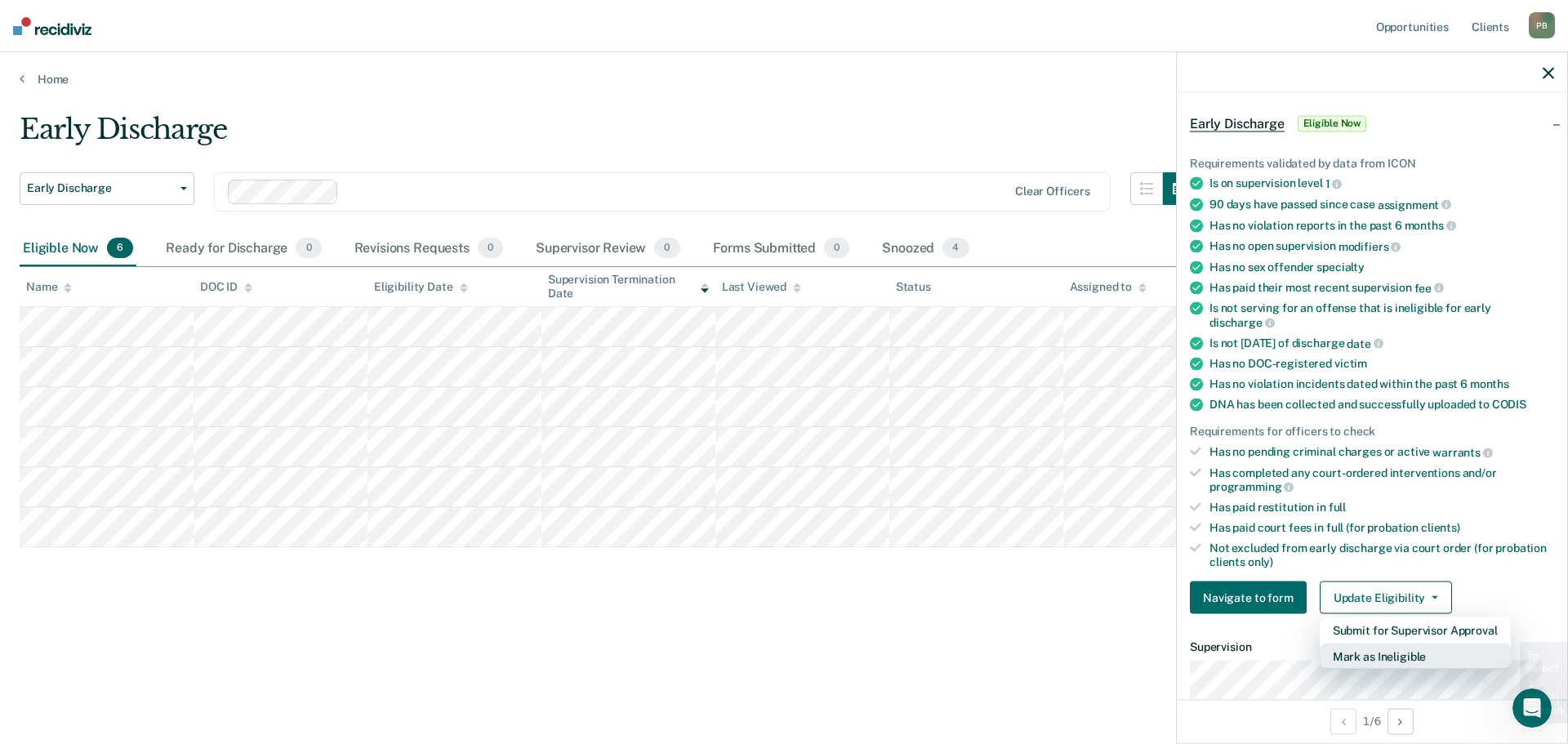
scroll to position [169, 0]
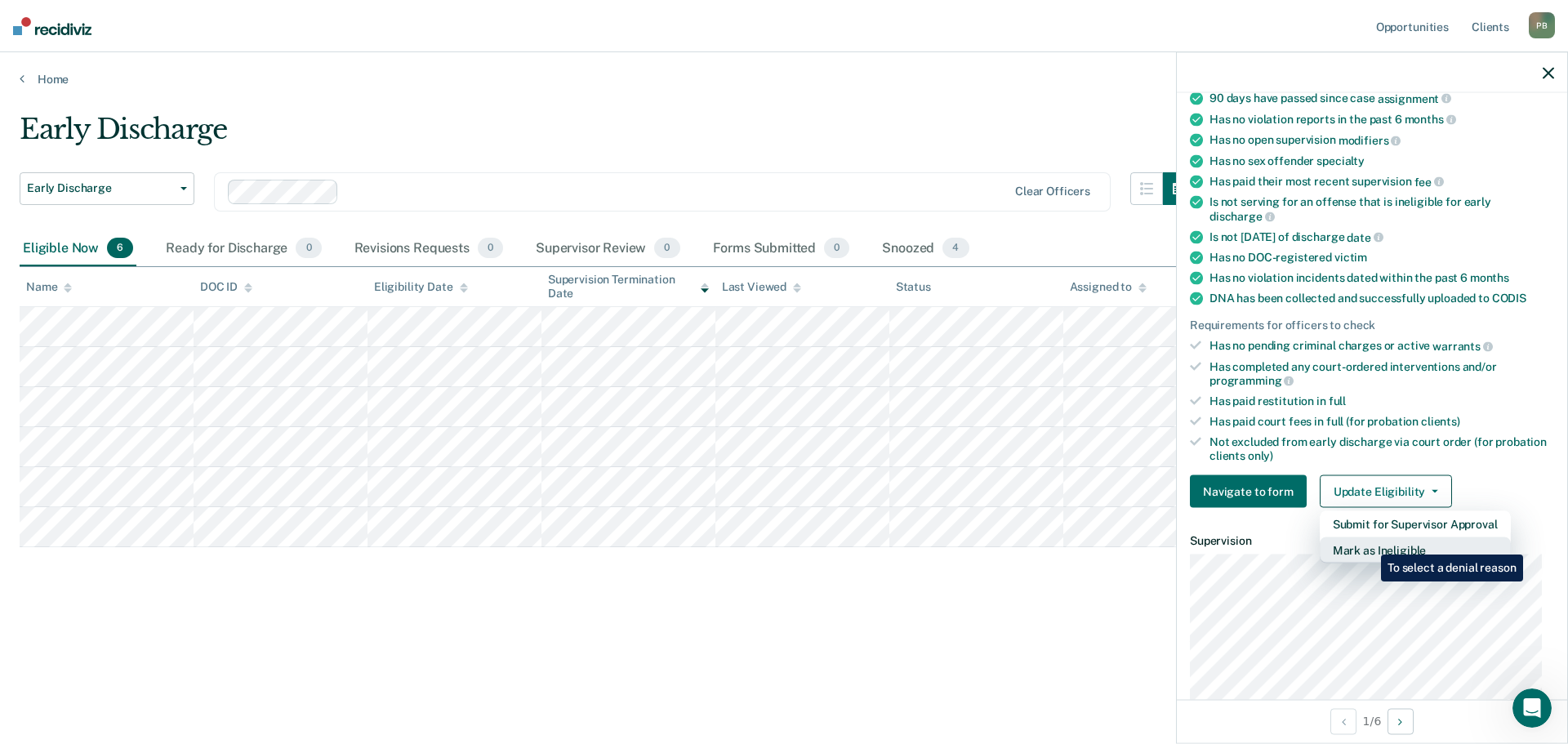
click at [1369, 542] on button "Mark as Ineligible" at bounding box center [1416, 550] width 191 height 26
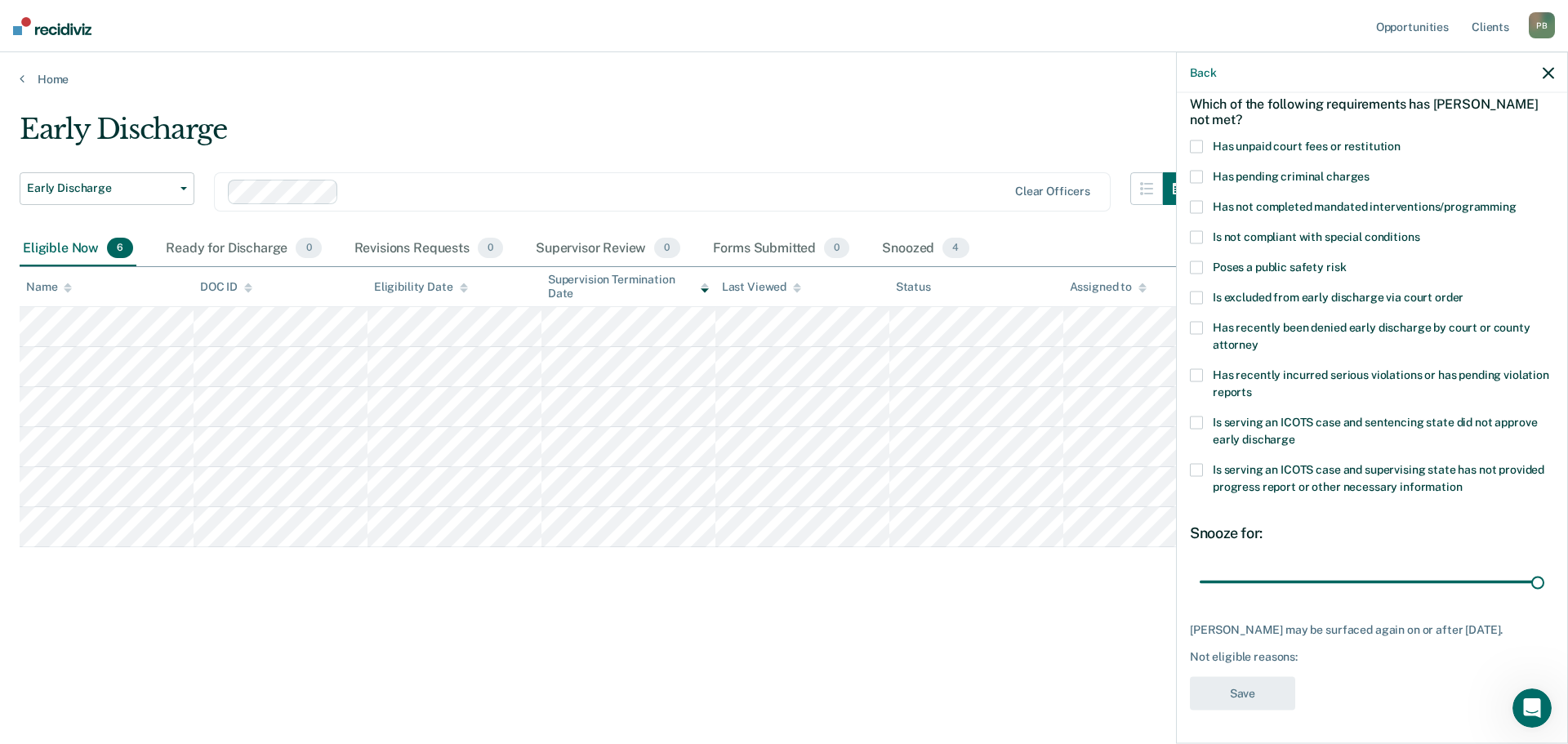
drag, startPoint x: 1314, startPoint y: 571, endPoint x: 1550, endPoint y: 580, distance: 236.2
type input "90"
click at [1544, 580] on input "range" at bounding box center [1372, 582] width 344 height 29
click at [1200, 170] on span at bounding box center [1197, 177] width 13 height 13
click at [1249, 697] on button "Save" at bounding box center [1242, 694] width 105 height 34
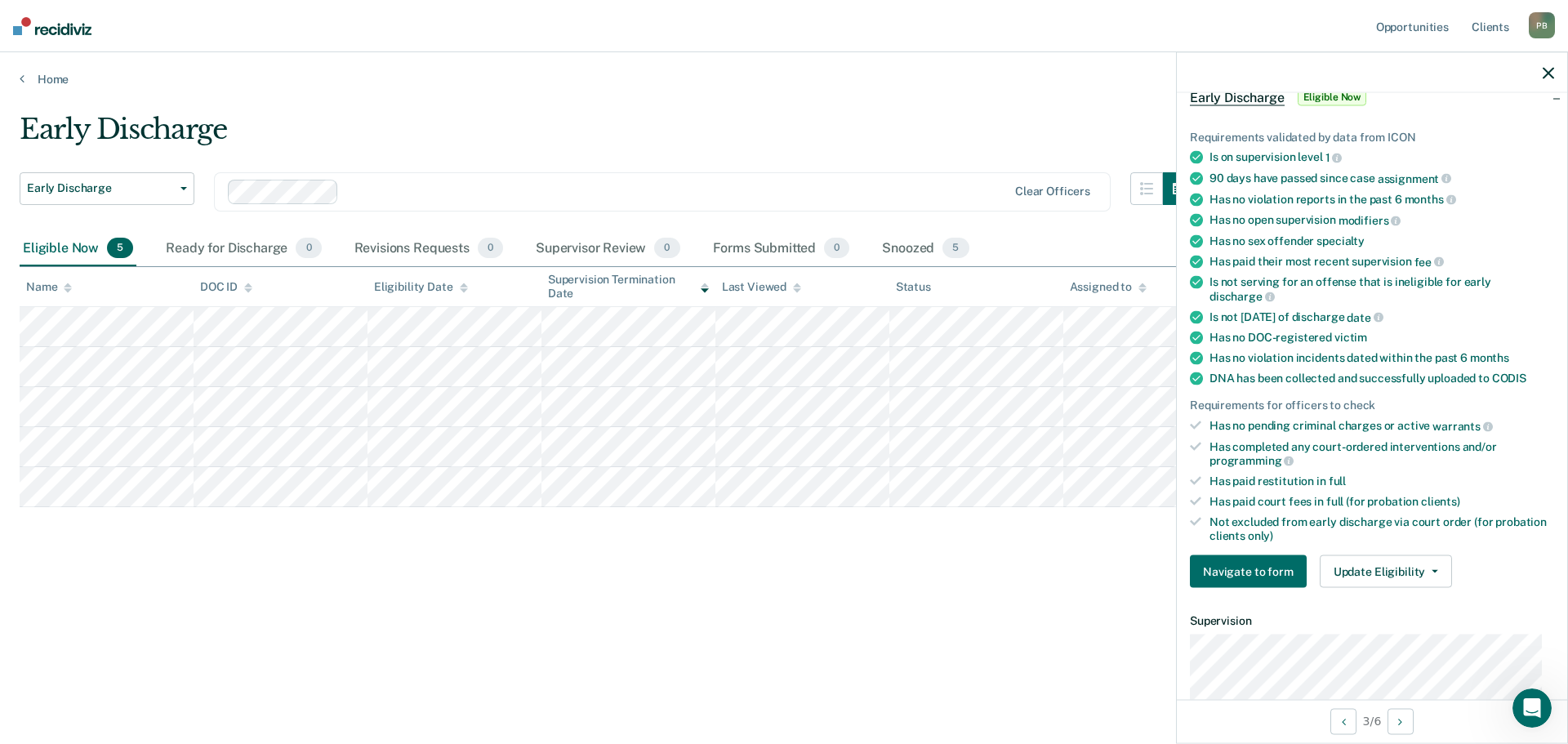
click at [1322, 97] on span "Eligible Now" at bounding box center [1332, 97] width 70 height 16
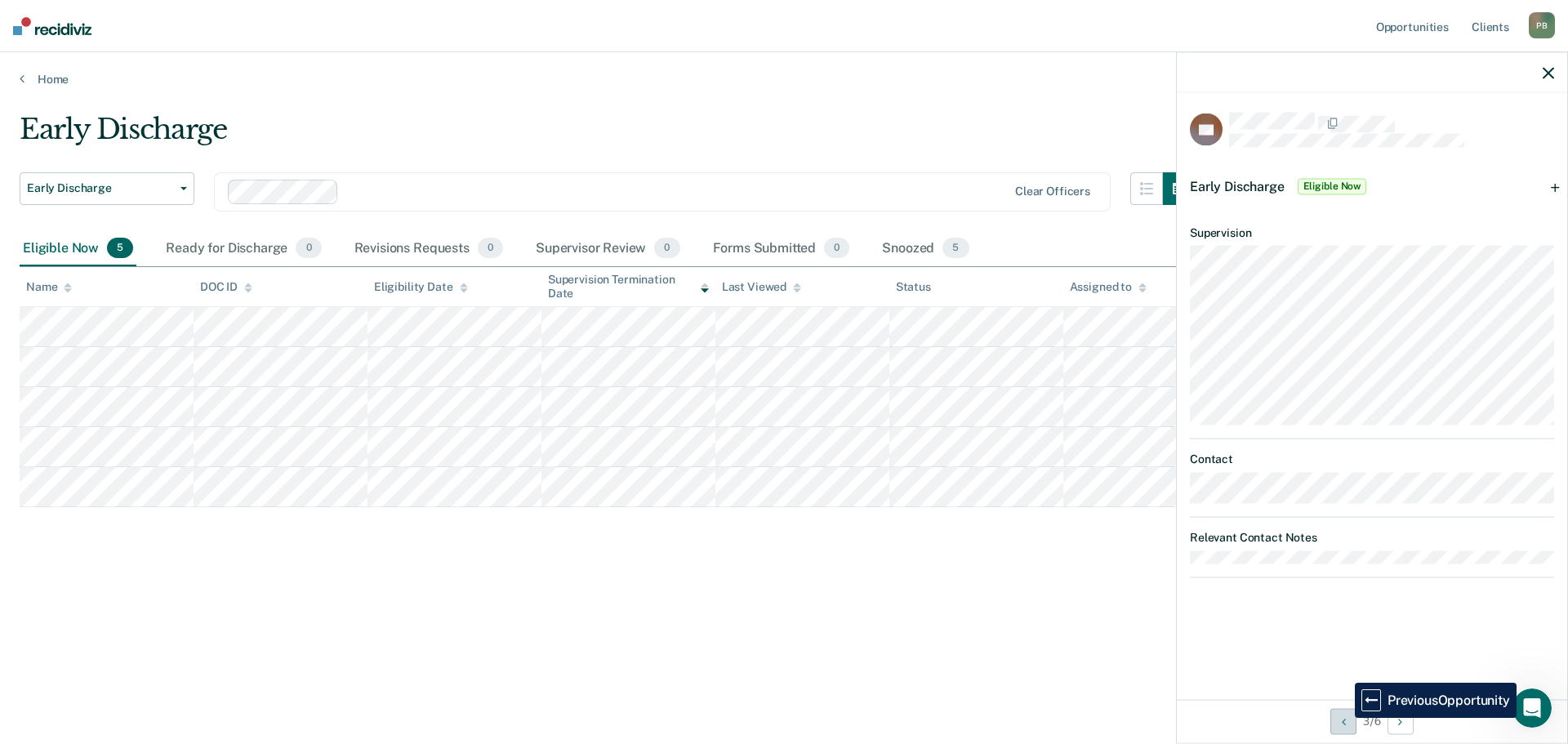
click at [1343, 718] on icon "Previous Opportunity" at bounding box center [1344, 721] width 4 height 12
click at [1347, 181] on span "Eligible Now" at bounding box center [1332, 186] width 70 height 16
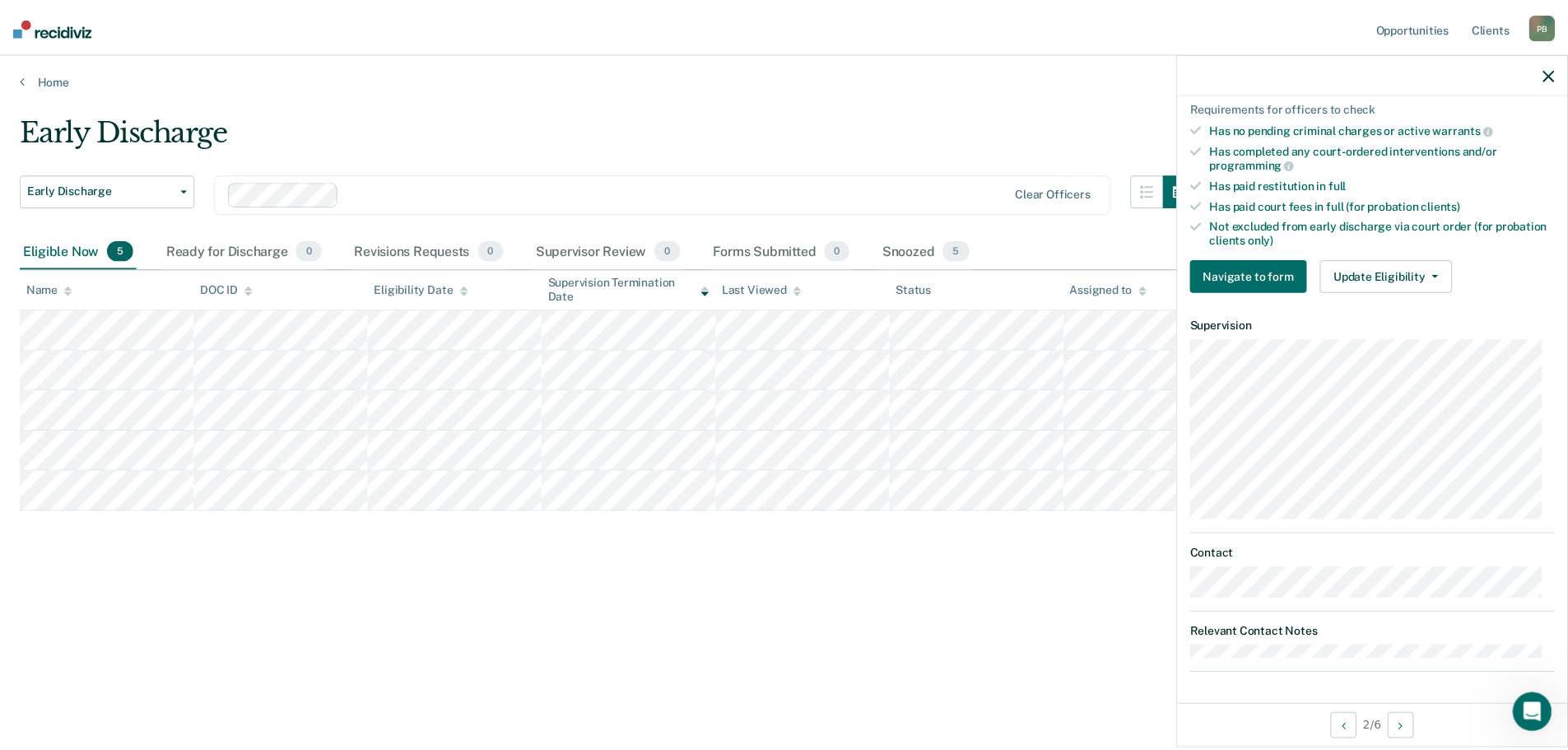
scroll to position [143, 0]
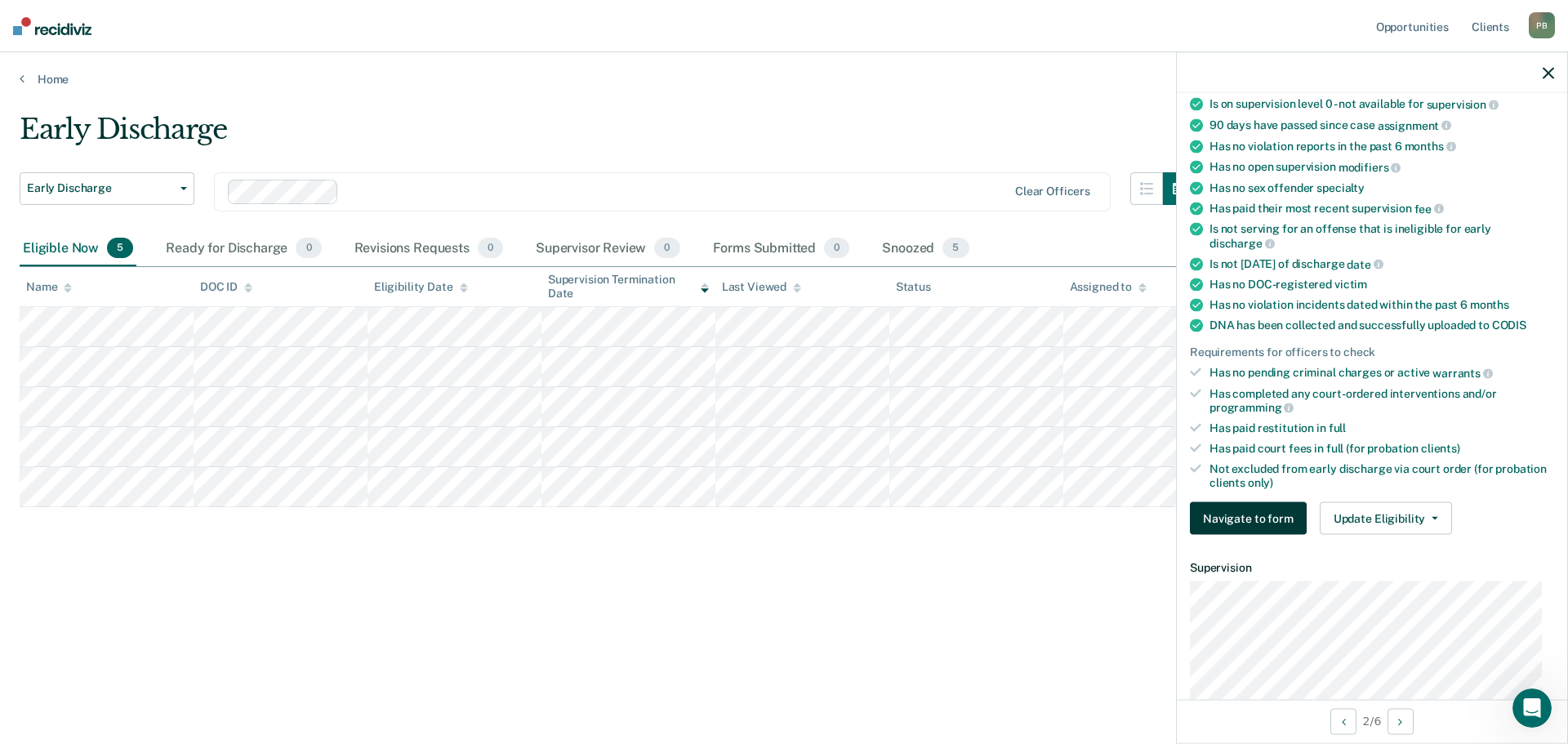
click at [1256, 521] on button "Navigate to form" at bounding box center [1248, 518] width 117 height 33
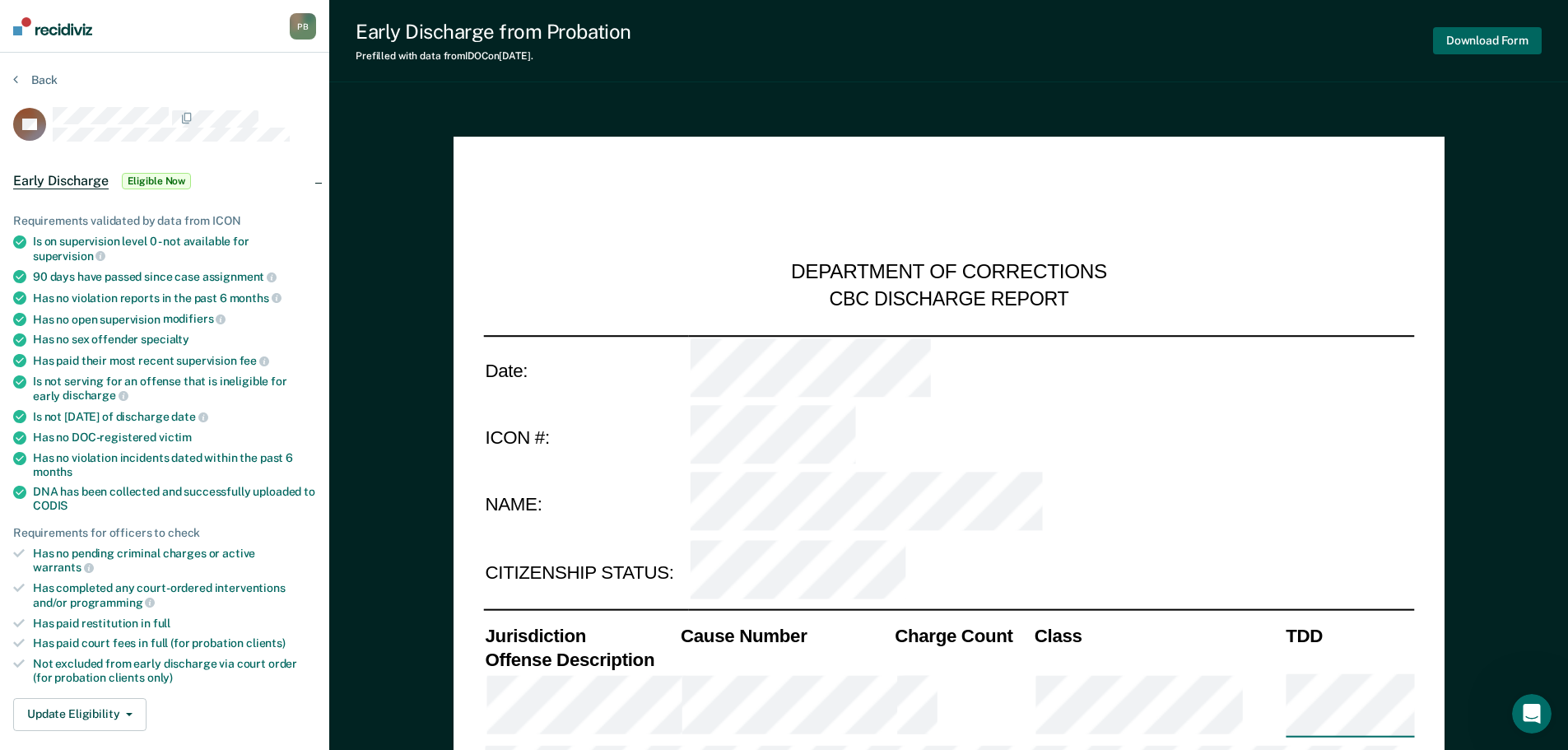
click at [1497, 36] on button "Download Form" at bounding box center [1487, 41] width 108 height 27
type textarea "x"
click at [20, 80] on button "Back" at bounding box center [36, 80] width 45 height 15
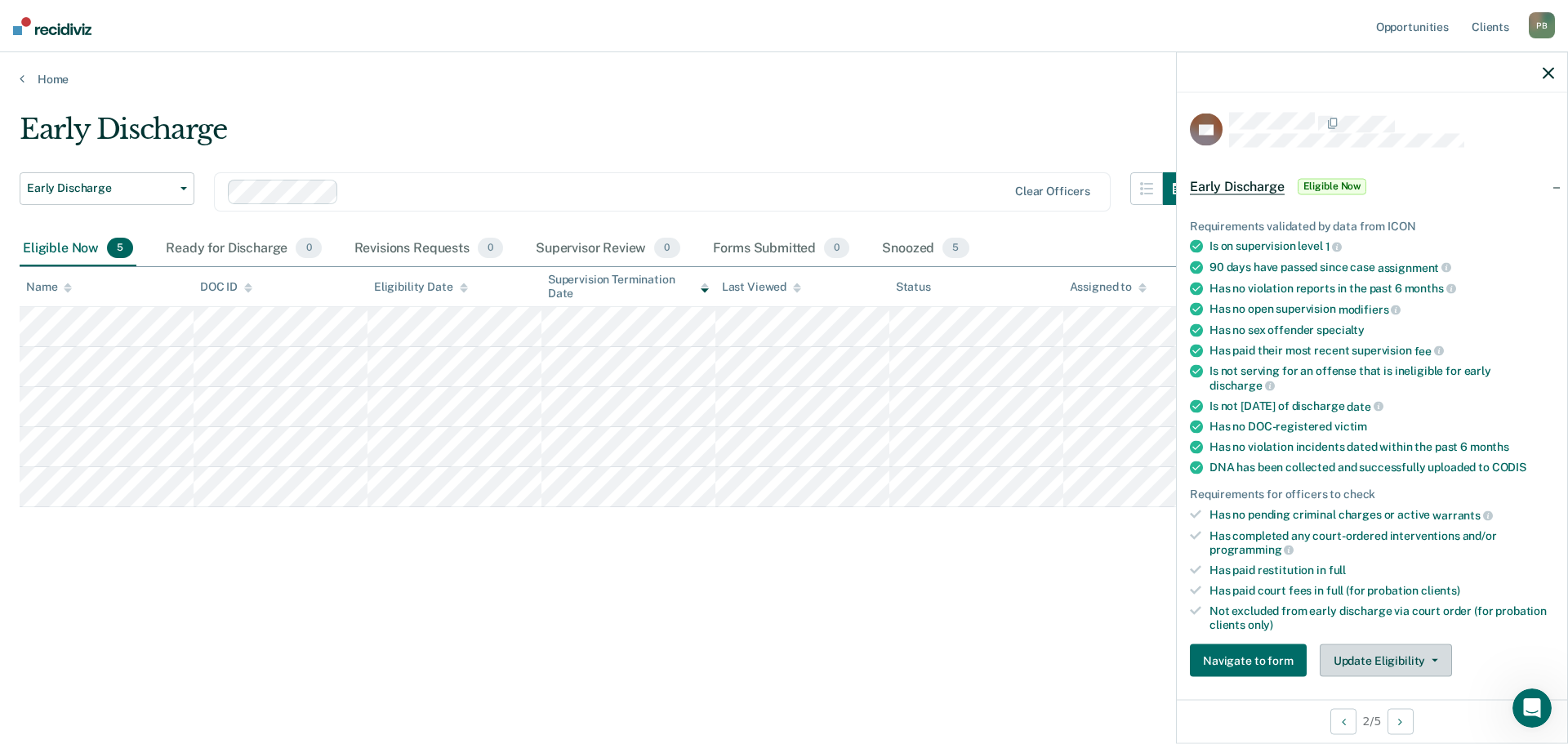
click at [1436, 654] on button "Update Eligibility" at bounding box center [1387, 660] width 133 height 33
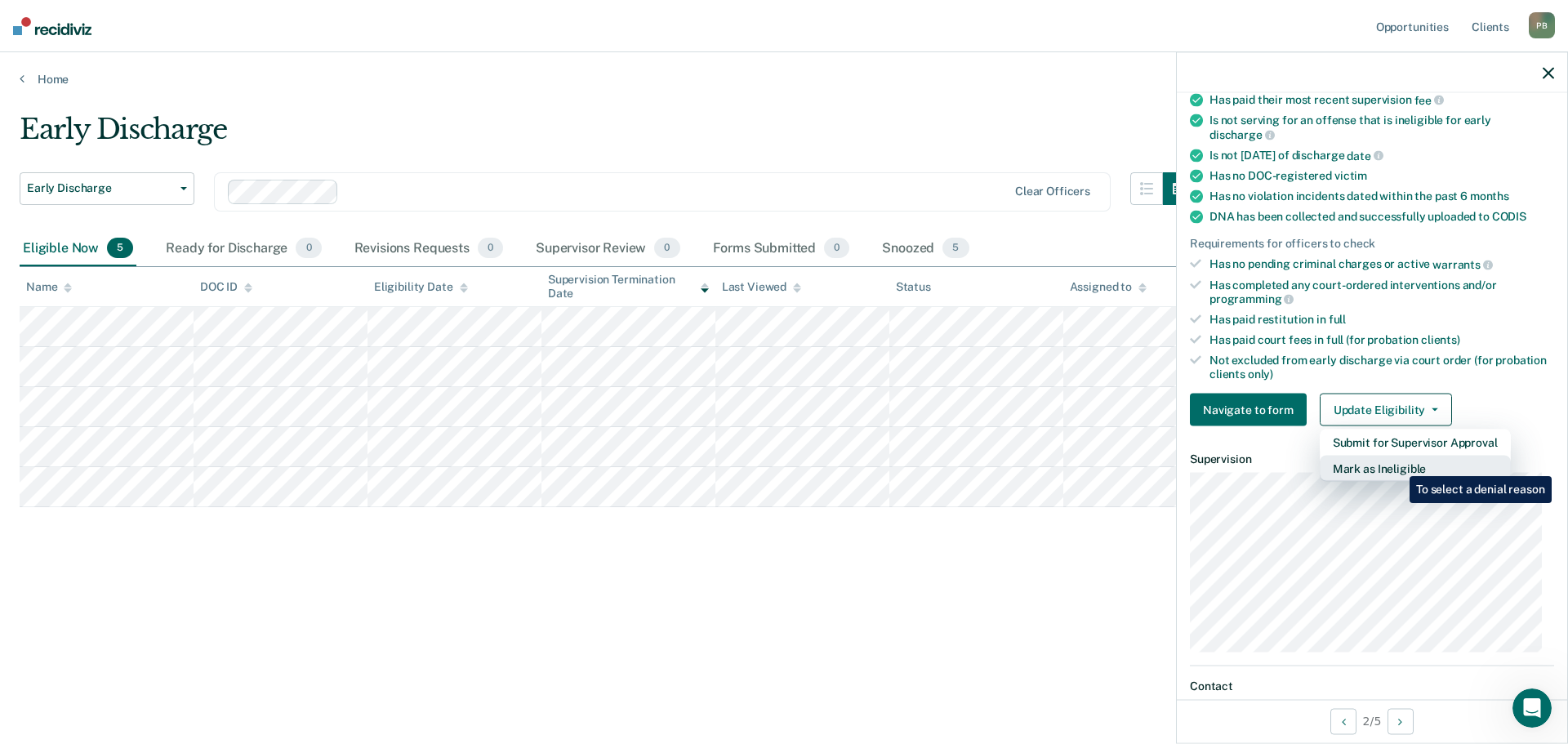
click at [1398, 464] on button "Mark as Ineligible" at bounding box center [1416, 469] width 191 height 26
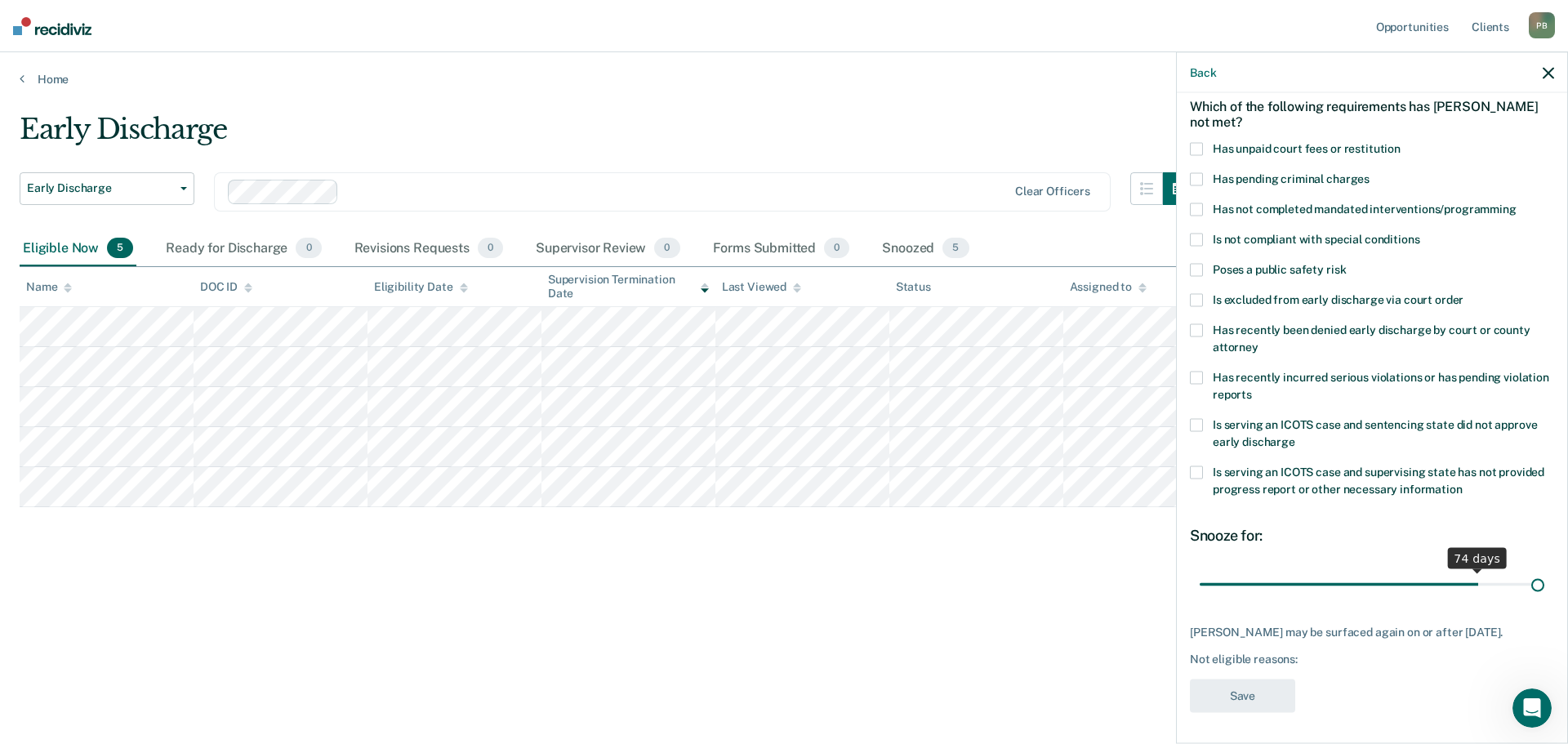
scroll to position [89, 0]
drag, startPoint x: 1308, startPoint y: 569, endPoint x: 1567, endPoint y: 569, distance: 259.0
type input "90"
click at [1544, 569] on input "range" at bounding box center [1372, 582] width 344 height 29
click at [1194, 464] on span at bounding box center [1197, 470] width 13 height 13
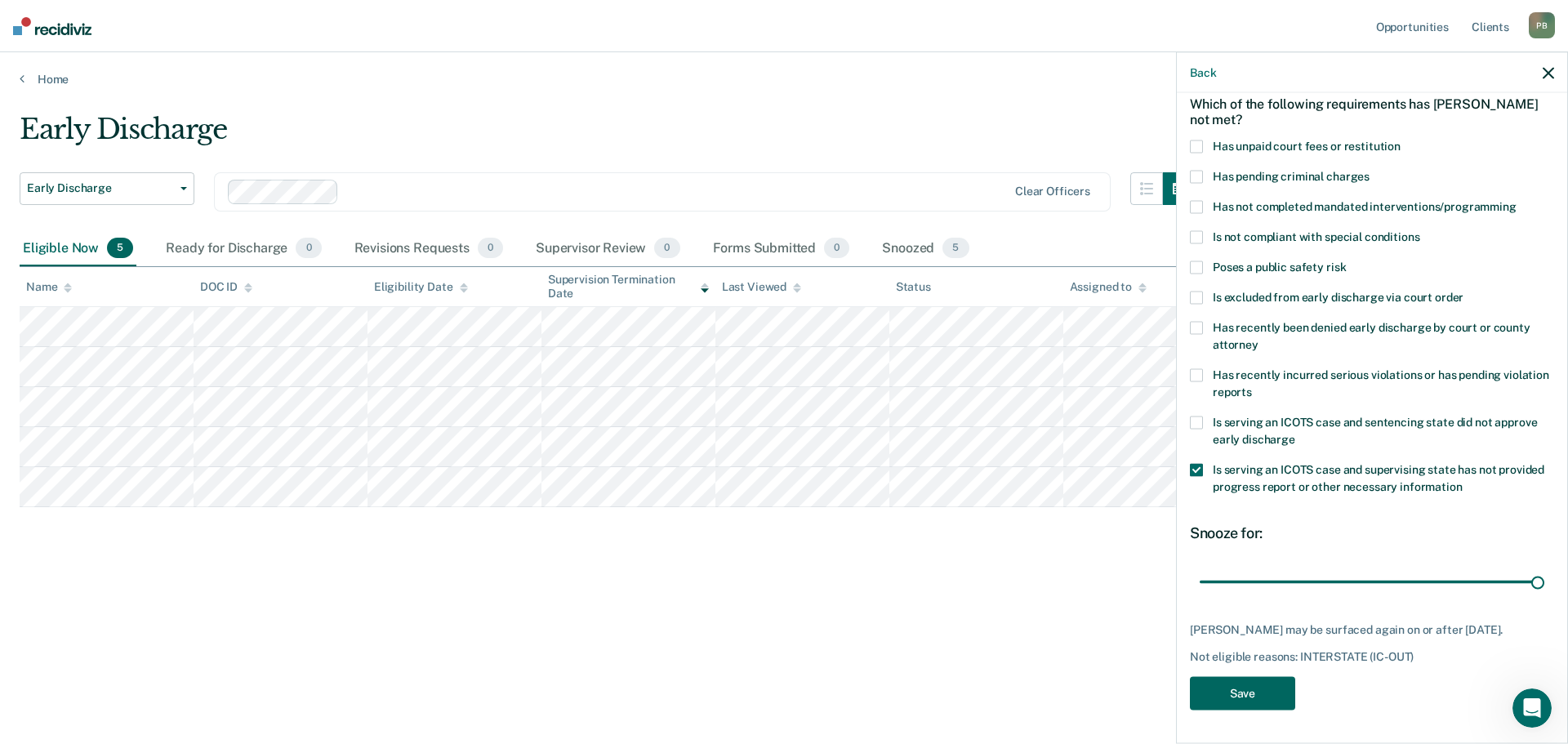
click at [1256, 689] on button "Save" at bounding box center [1242, 694] width 105 height 34
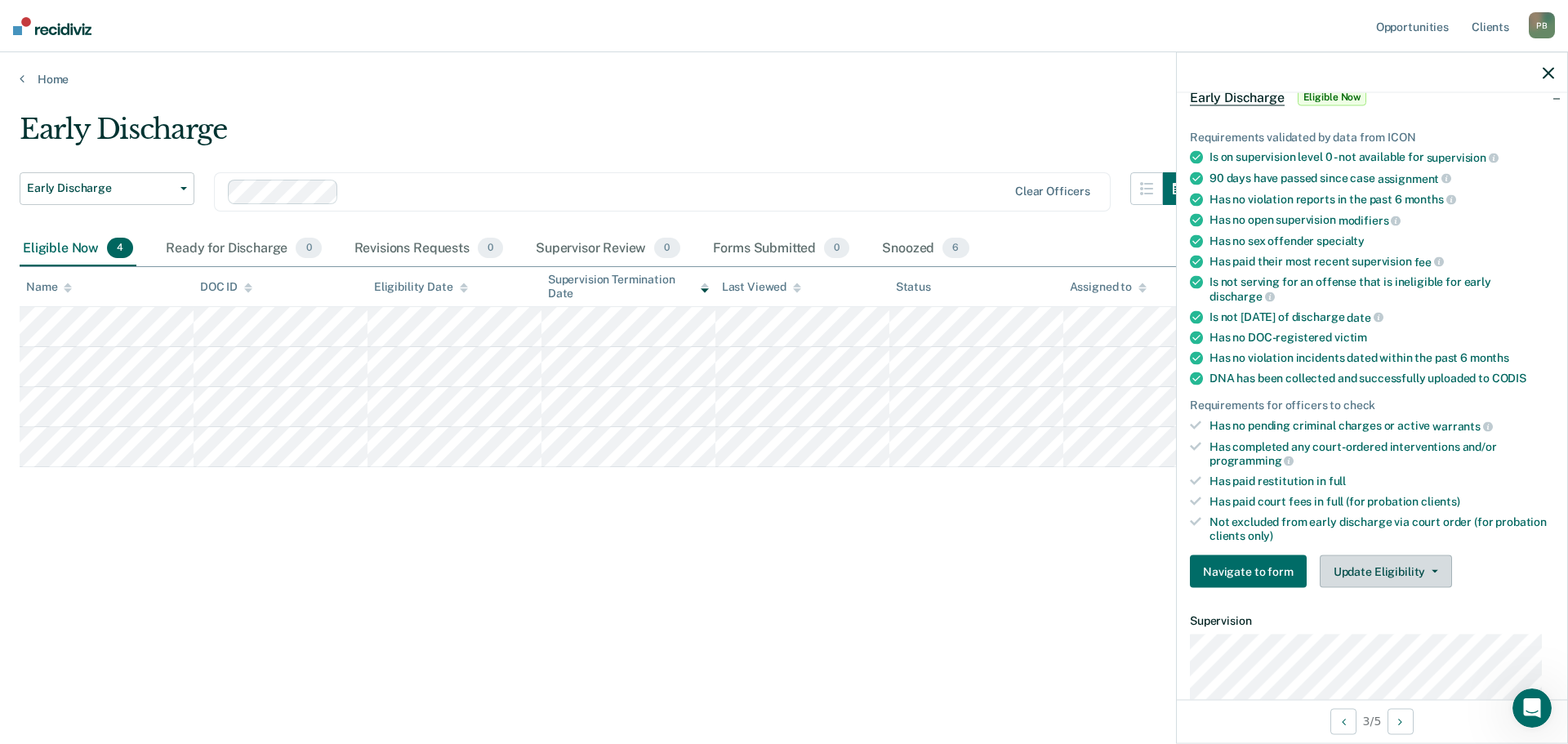
click at [1419, 565] on button "Update Eligibility" at bounding box center [1387, 571] width 133 height 33
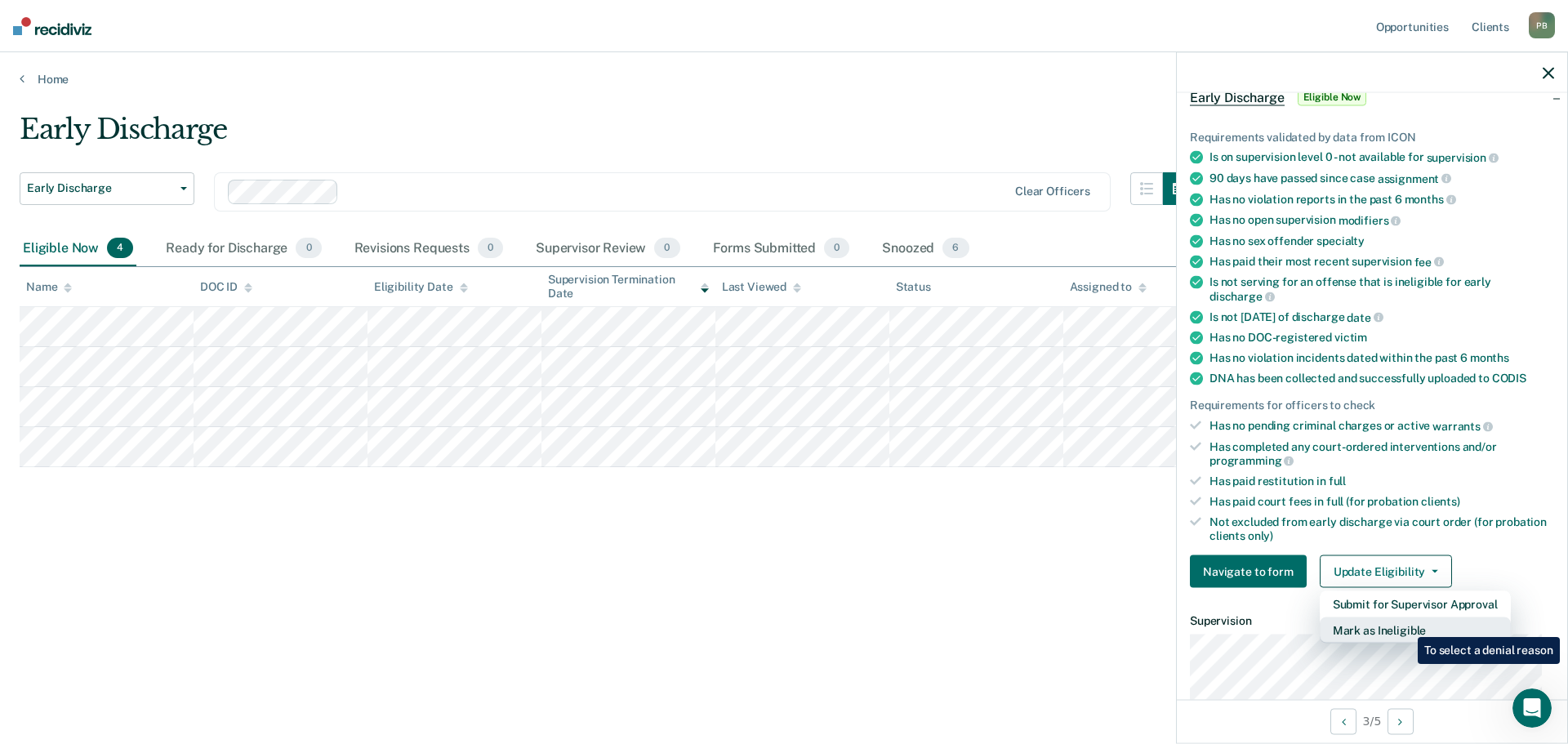
click at [1406, 625] on button "Mark as Ineligible" at bounding box center [1416, 630] width 191 height 26
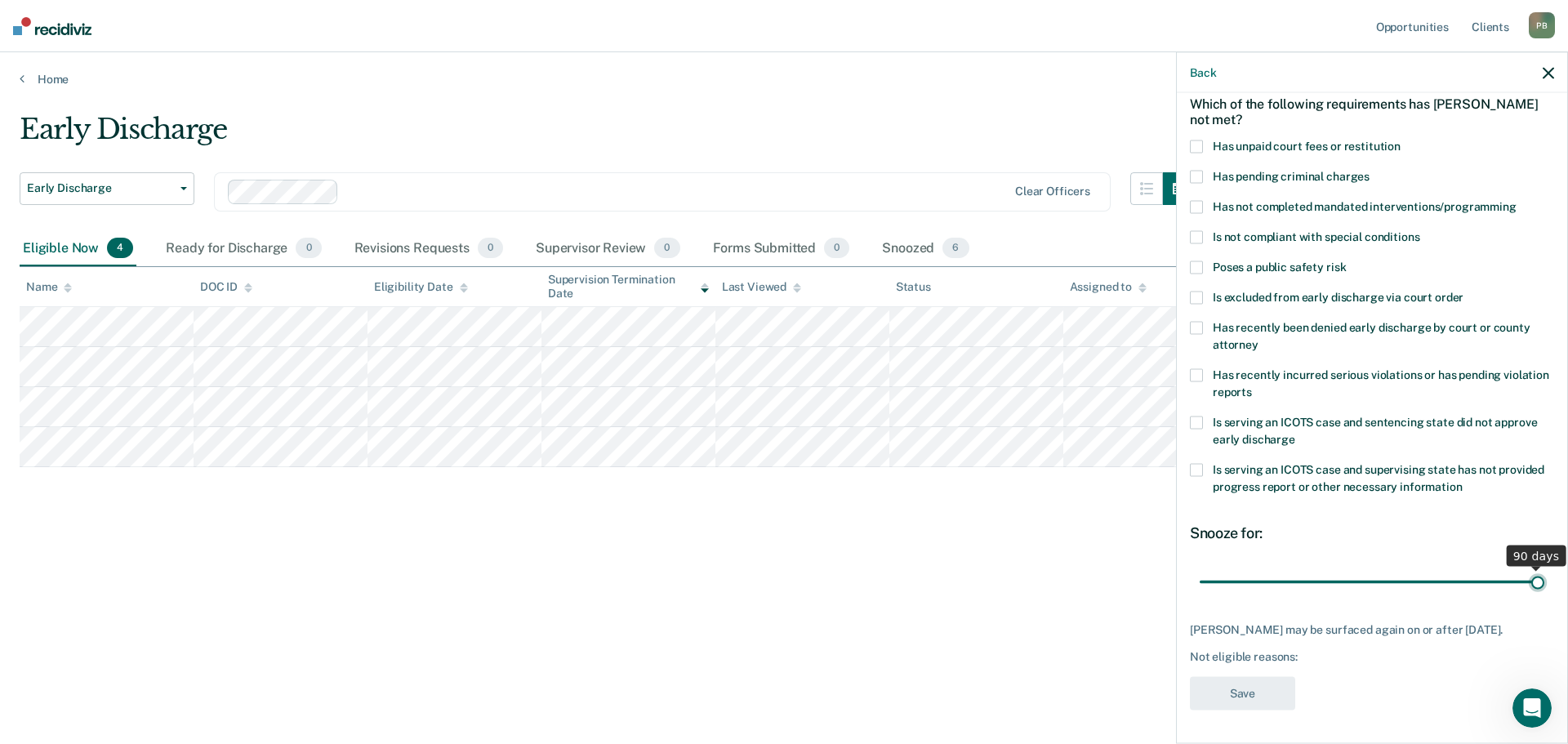
drag, startPoint x: 1389, startPoint y: 570, endPoint x: 1537, endPoint y: 580, distance: 148.3
type input "90"
click at [1537, 580] on input "range" at bounding box center [1372, 582] width 344 height 29
click at [1197, 464] on span at bounding box center [1197, 470] width 13 height 13
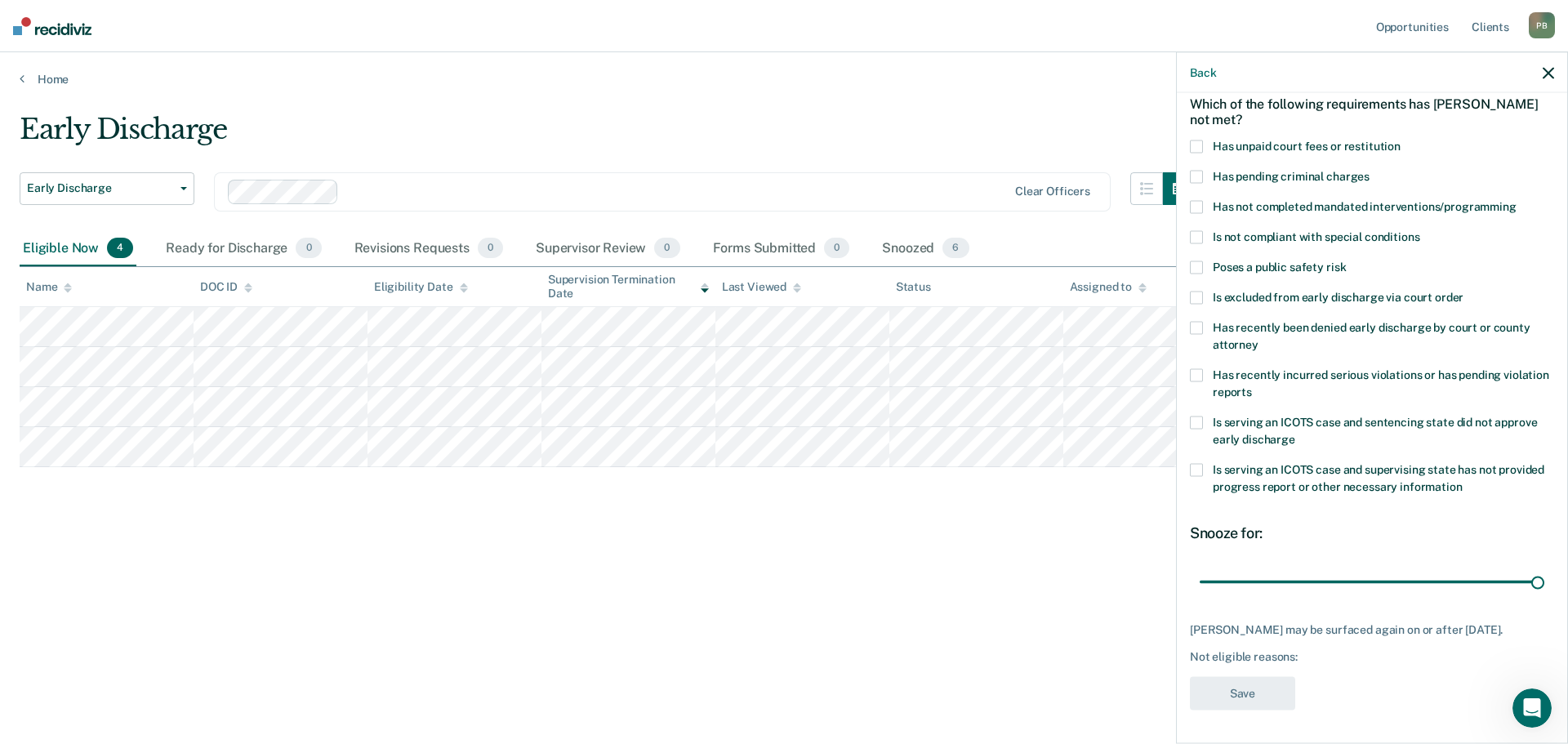
click at [1198, 417] on span at bounding box center [1197, 423] width 13 height 13
click at [1253, 694] on button "Save" at bounding box center [1242, 694] width 105 height 34
